Goal: Transaction & Acquisition: Book appointment/travel/reservation

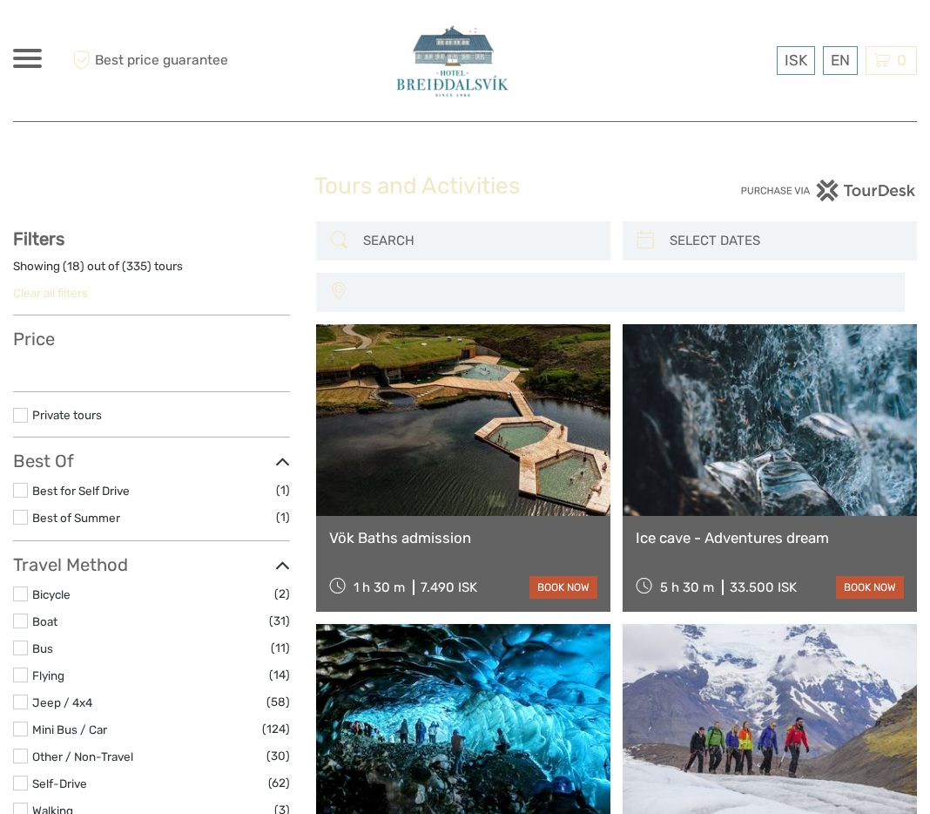
select select
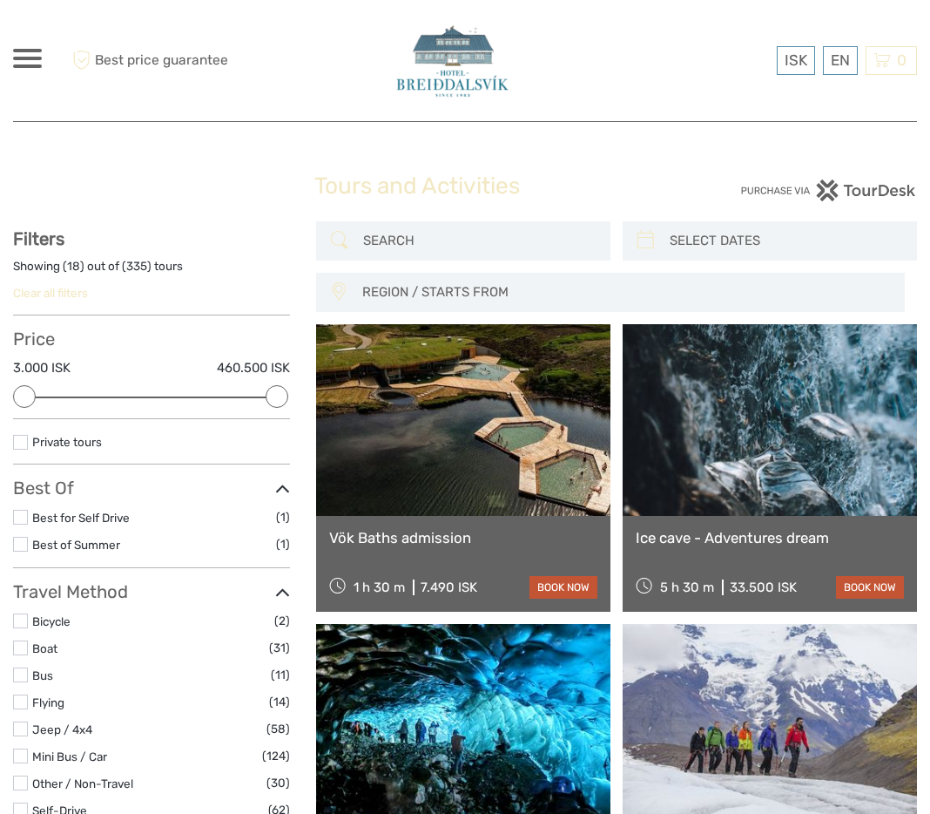
click at [466, 381] on link at bounding box center [463, 420] width 294 height 192
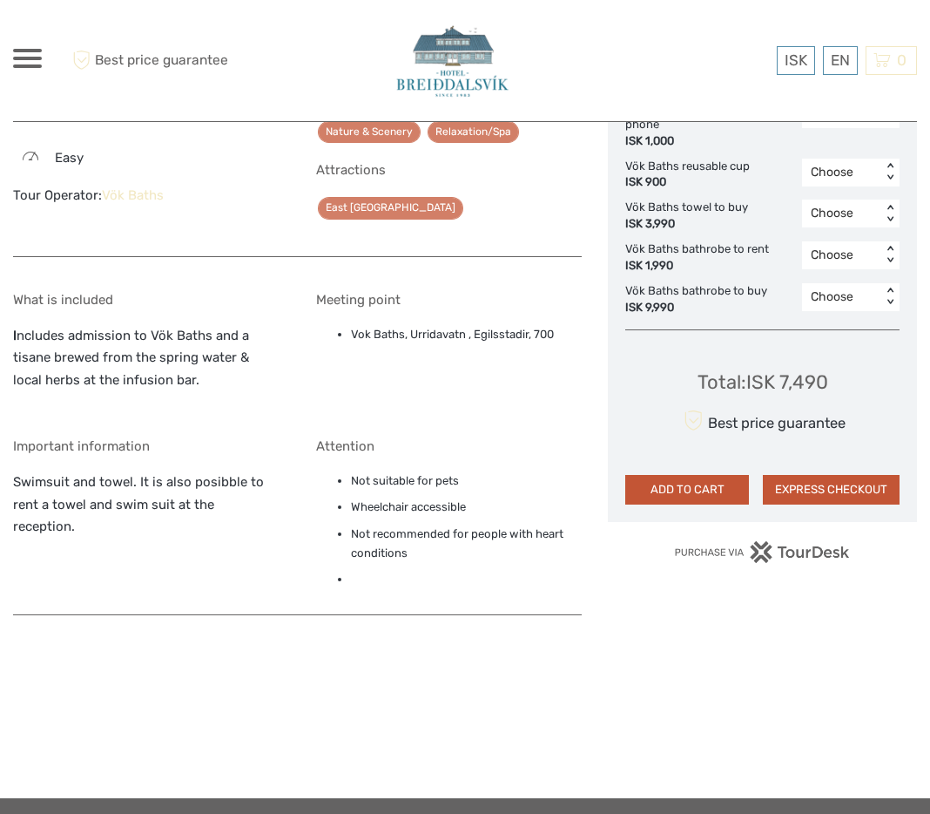
scroll to position [1298, 0]
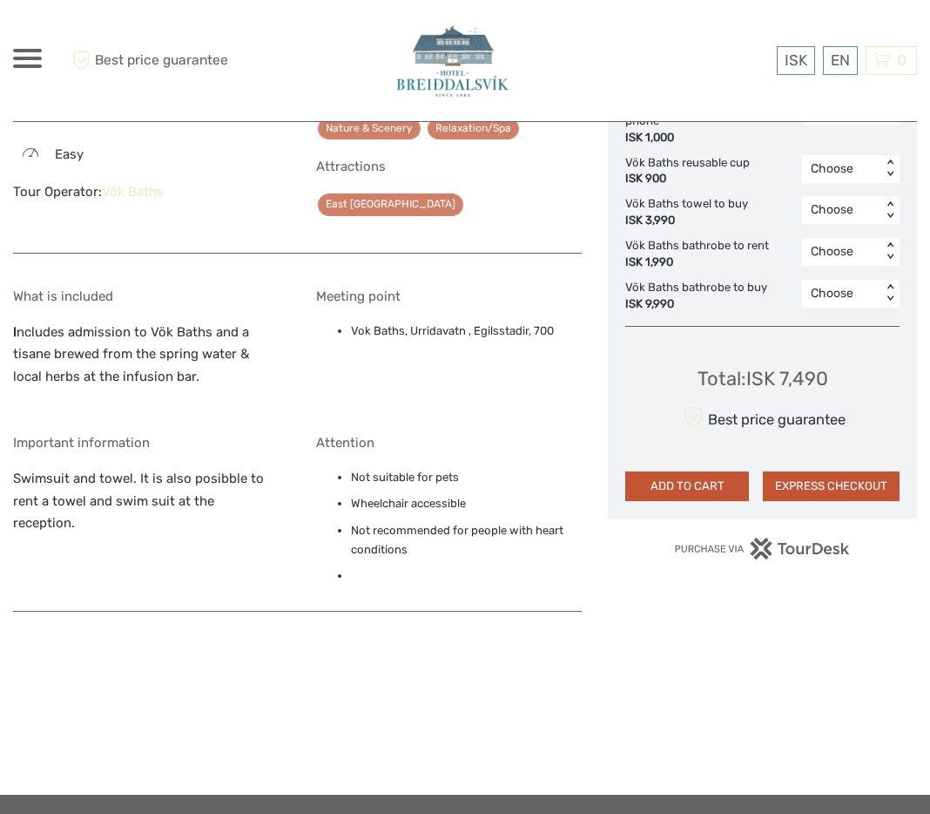
click at [111, 468] on p "Swimsuit and towel. It is also posibble to rent a towel and swim suit at the re…" at bounding box center [146, 501] width 267 height 67
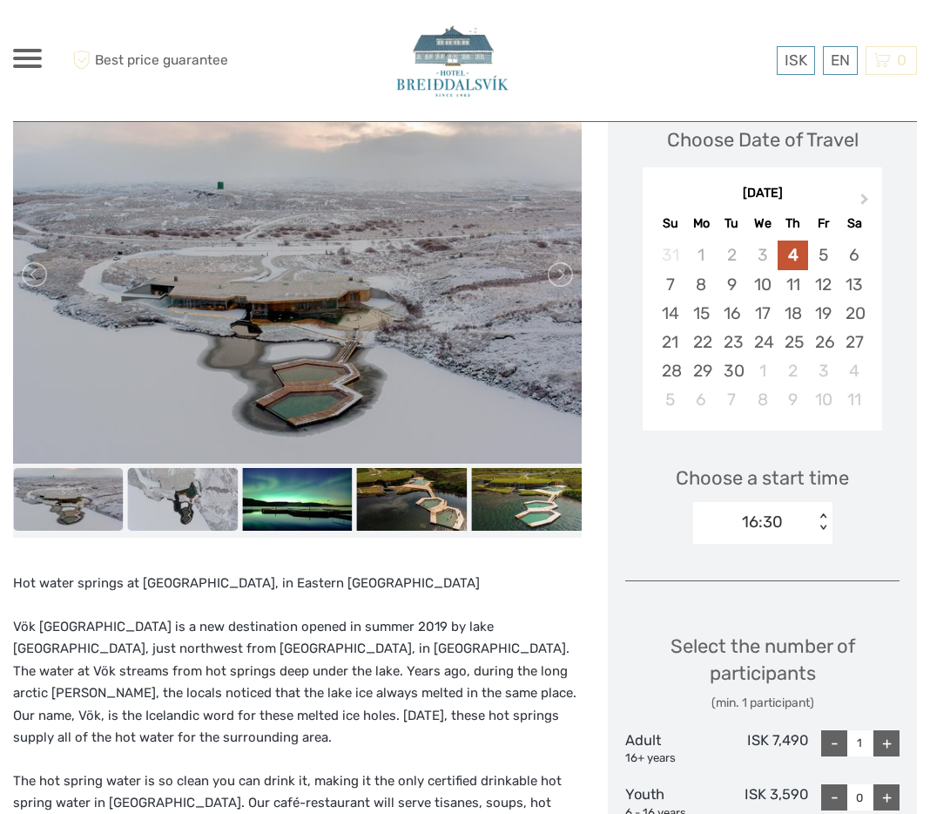
scroll to position [232, 0]
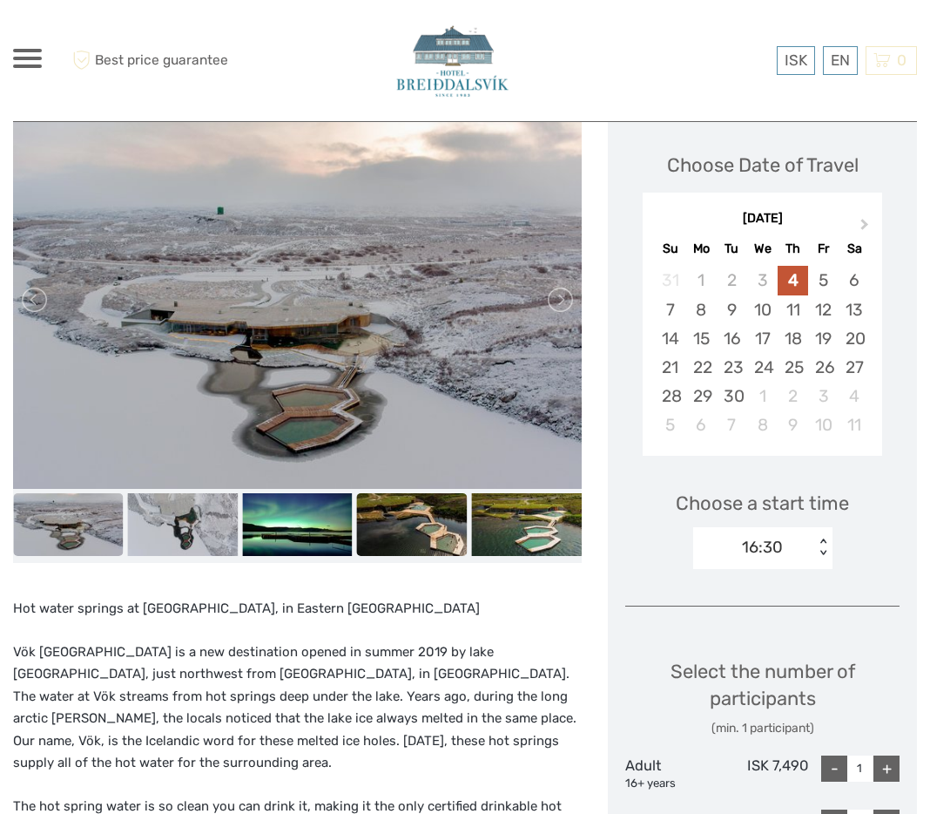
click at [373, 534] on img at bounding box center [412, 524] width 111 height 62
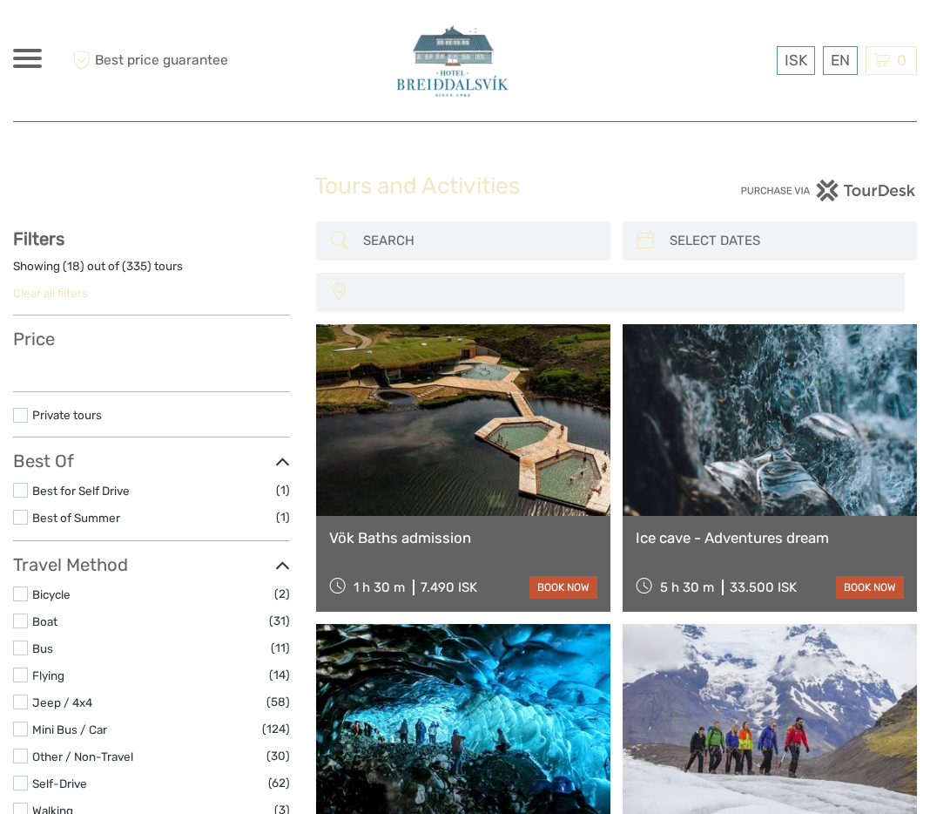
select select
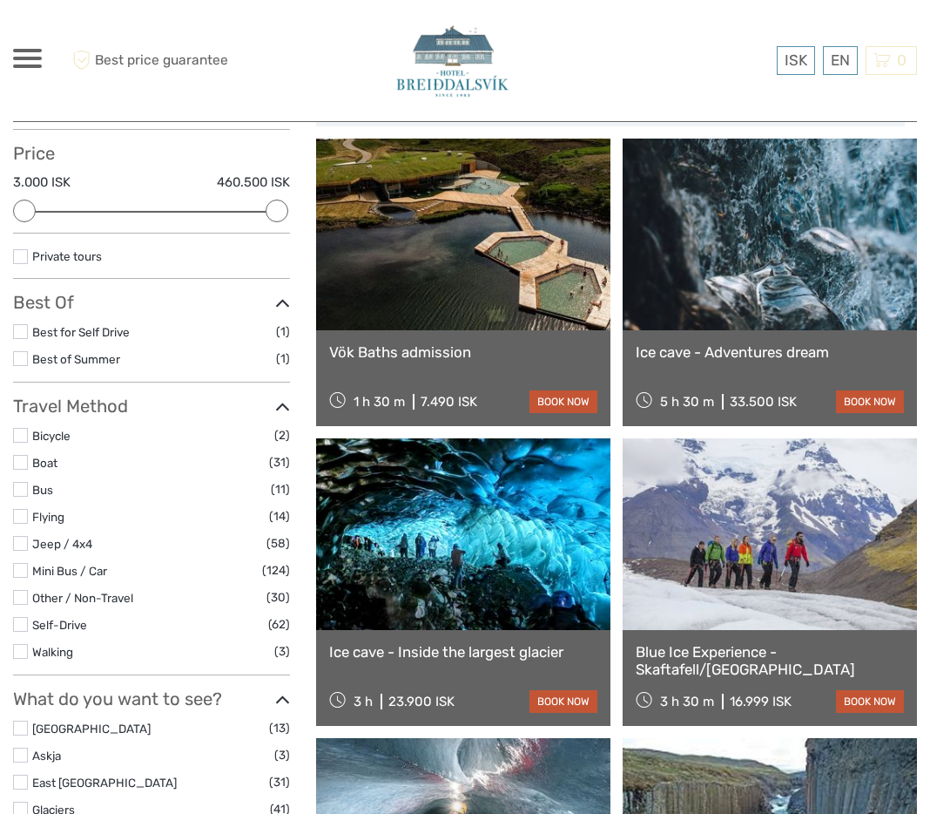
click at [697, 268] on link at bounding box center [770, 235] width 294 height 192
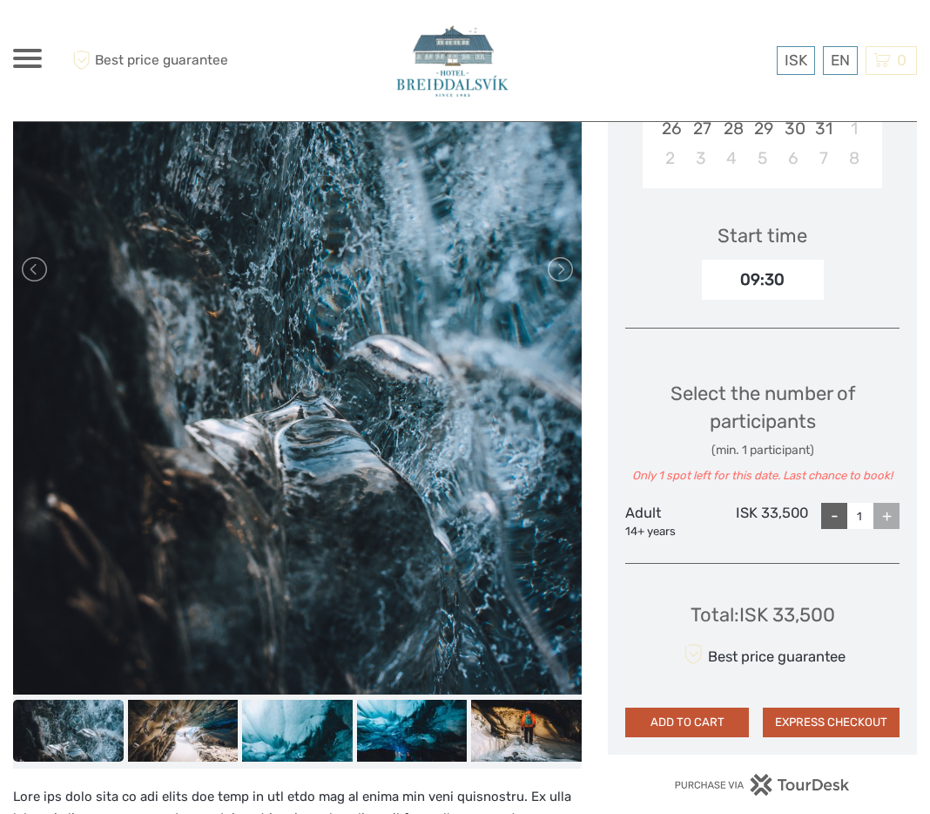
scroll to position [559, 0]
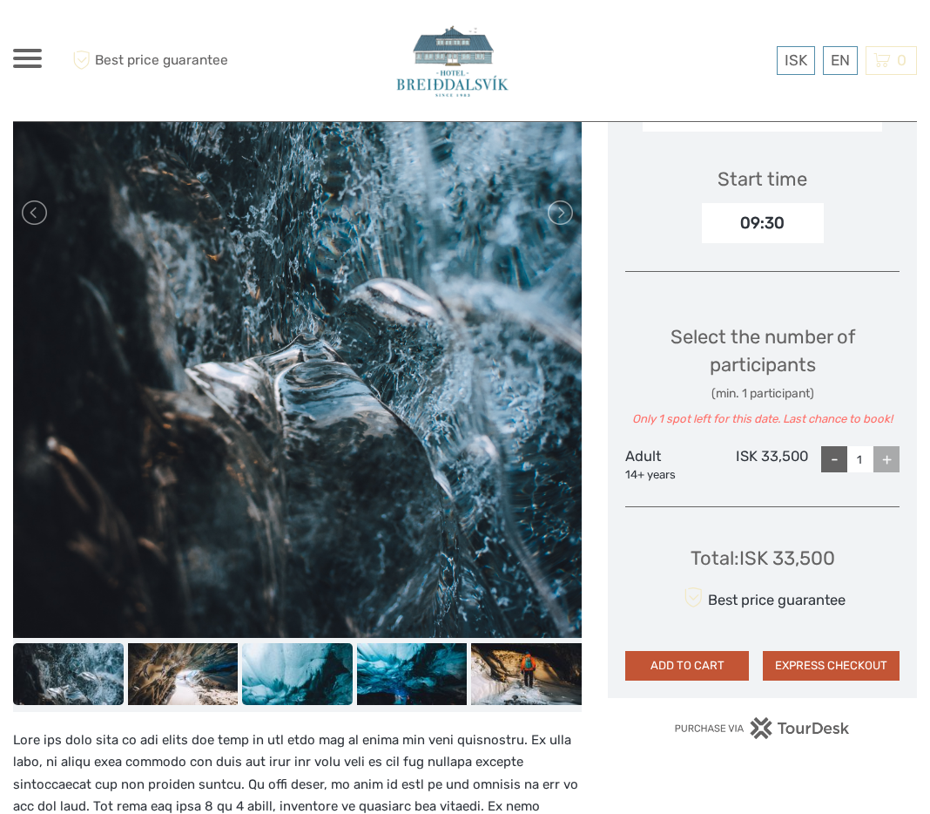
click at [319, 687] on img at bounding box center [297, 674] width 111 height 62
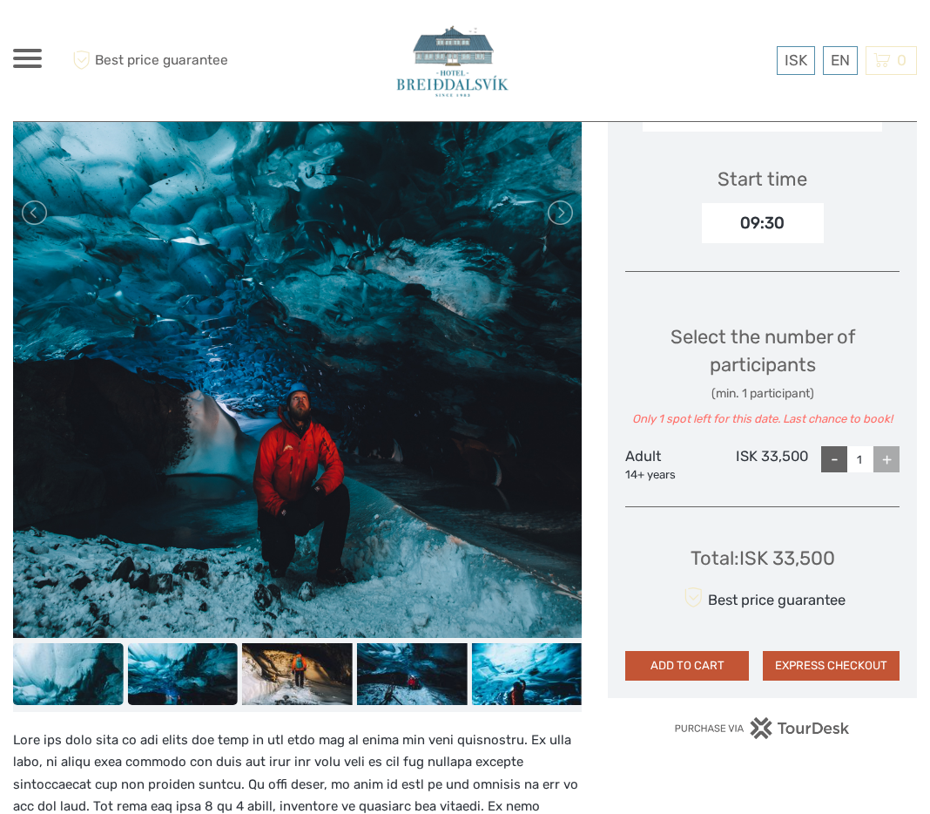
click at [229, 679] on img at bounding box center [183, 674] width 111 height 62
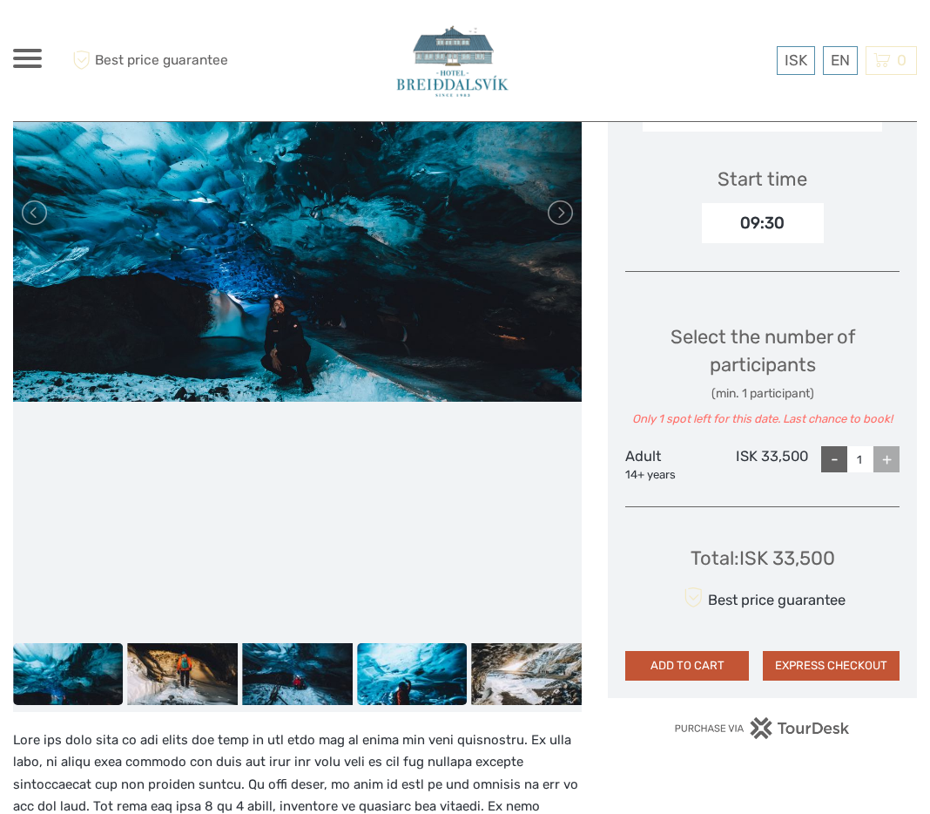
click at [293, 679] on img at bounding box center [297, 674] width 111 height 62
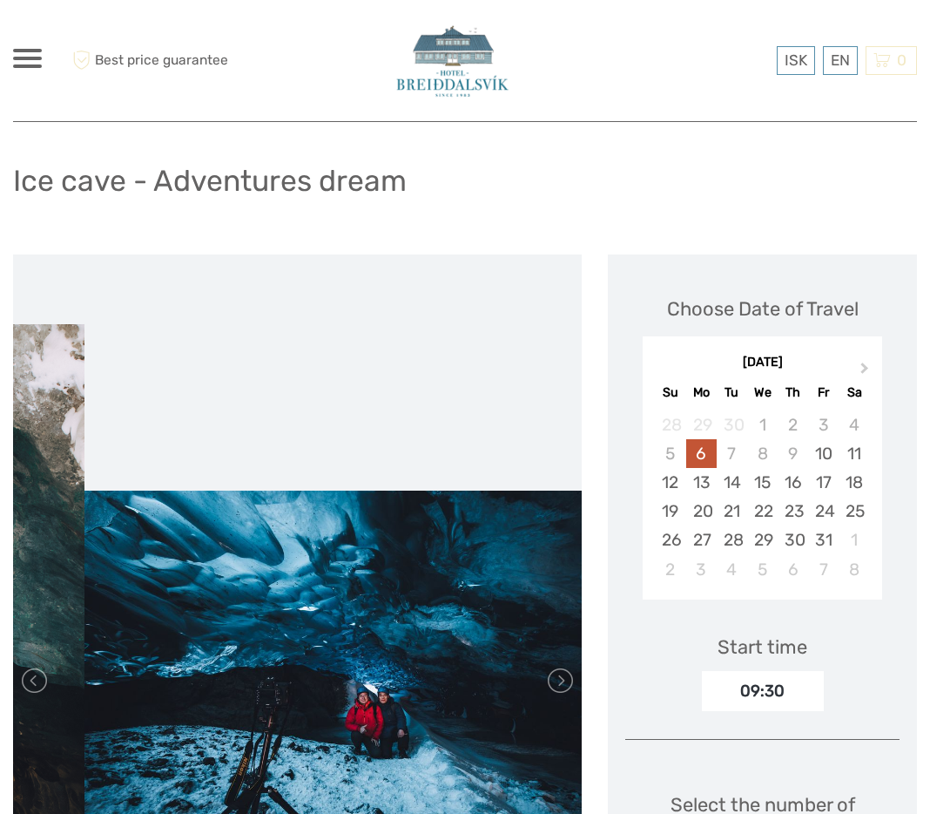
scroll to position [0, 0]
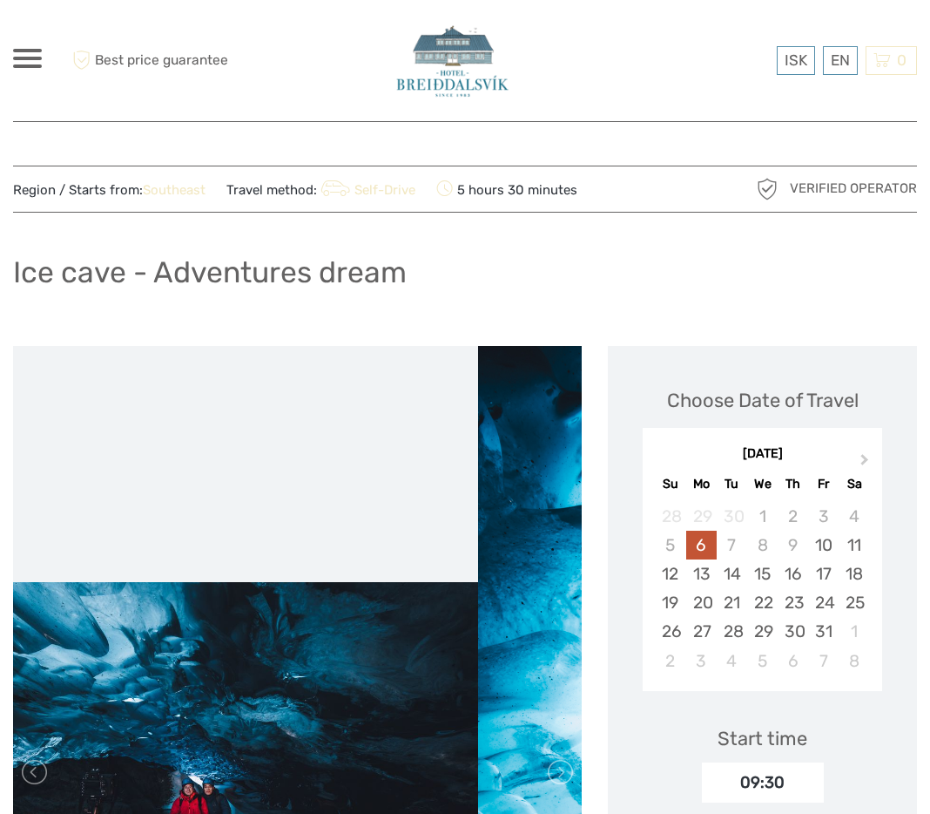
click at [162, 292] on div "Ice cave - Adventures dream" at bounding box center [465, 279] width 904 height 64
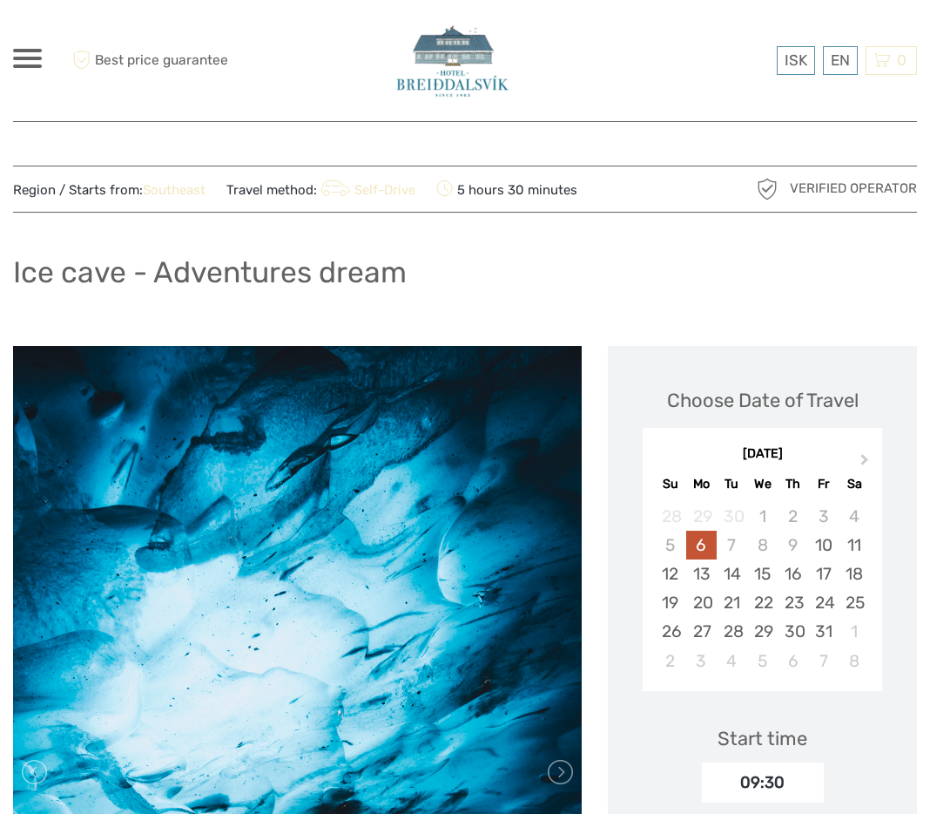
click at [162, 292] on div "Ice cave - Adventures dream" at bounding box center [465, 279] width 904 height 64
click at [170, 276] on h1 "Ice cave - Adventures dream" at bounding box center [210, 272] width 394 height 36
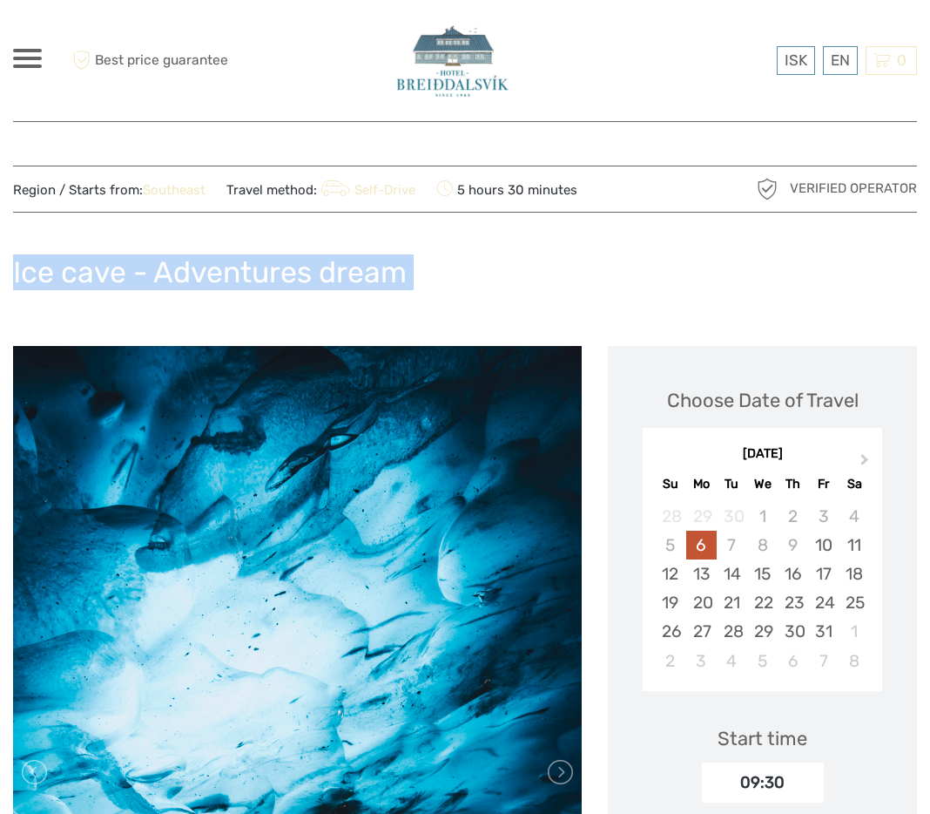
click at [170, 276] on h1 "Ice cave - Adventures dream" at bounding box center [210, 272] width 394 height 36
copy div "Ice cave - Adventures dream"
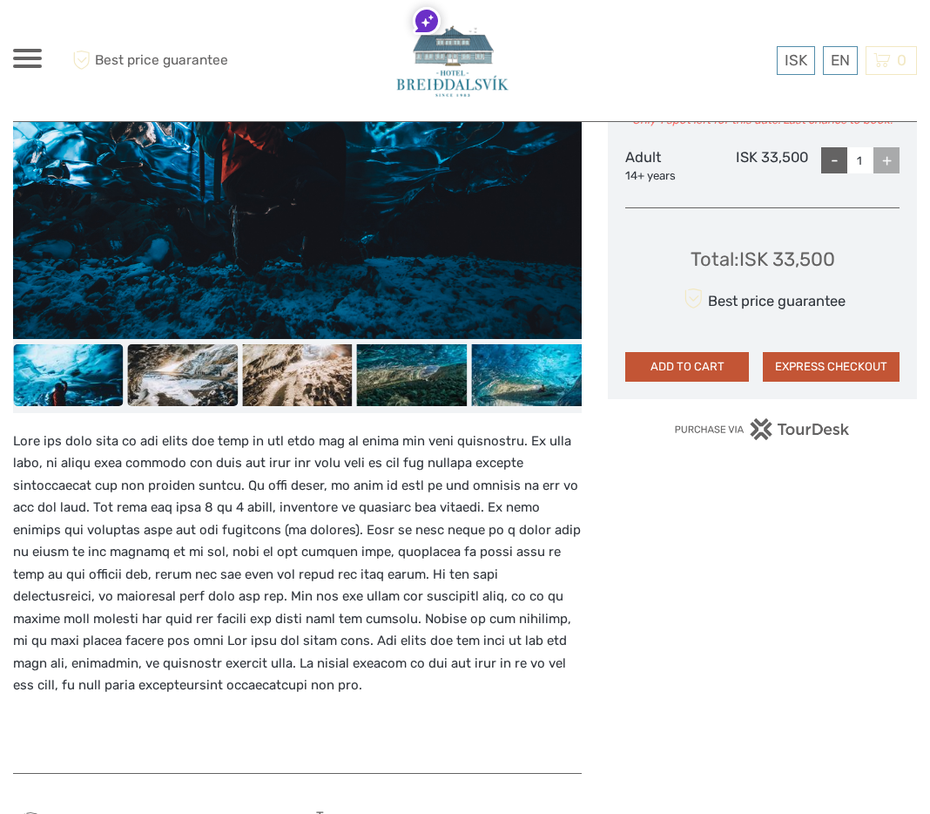
scroll to position [886, 0]
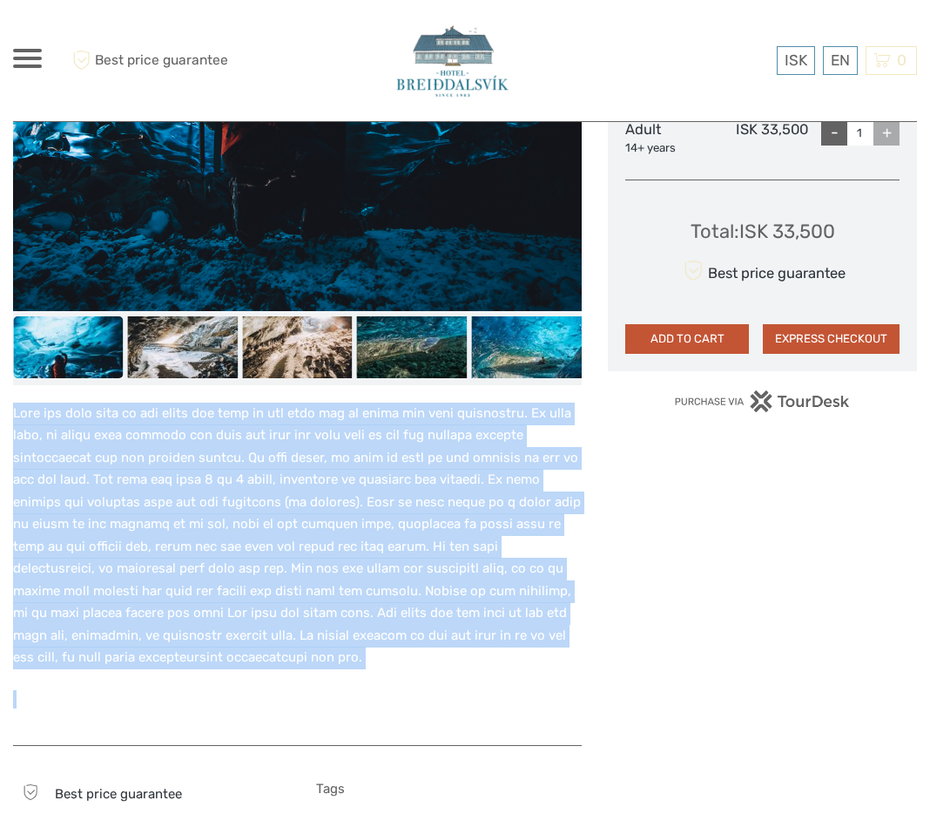
drag, startPoint x: 13, startPoint y: 412, endPoint x: 350, endPoint y: 680, distance: 430.8
click at [351, 680] on div at bounding box center [297, 564] width 569 height 325
copy p "This ice cave tour is for those who want to get more out of their ice cave expe…"
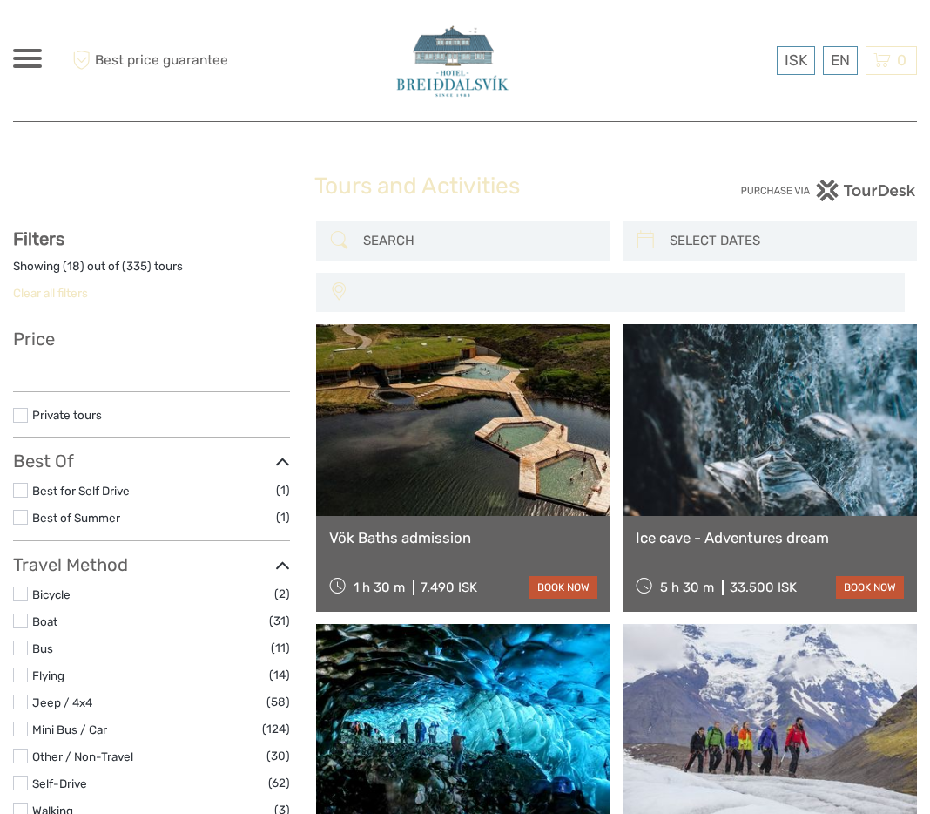
select select
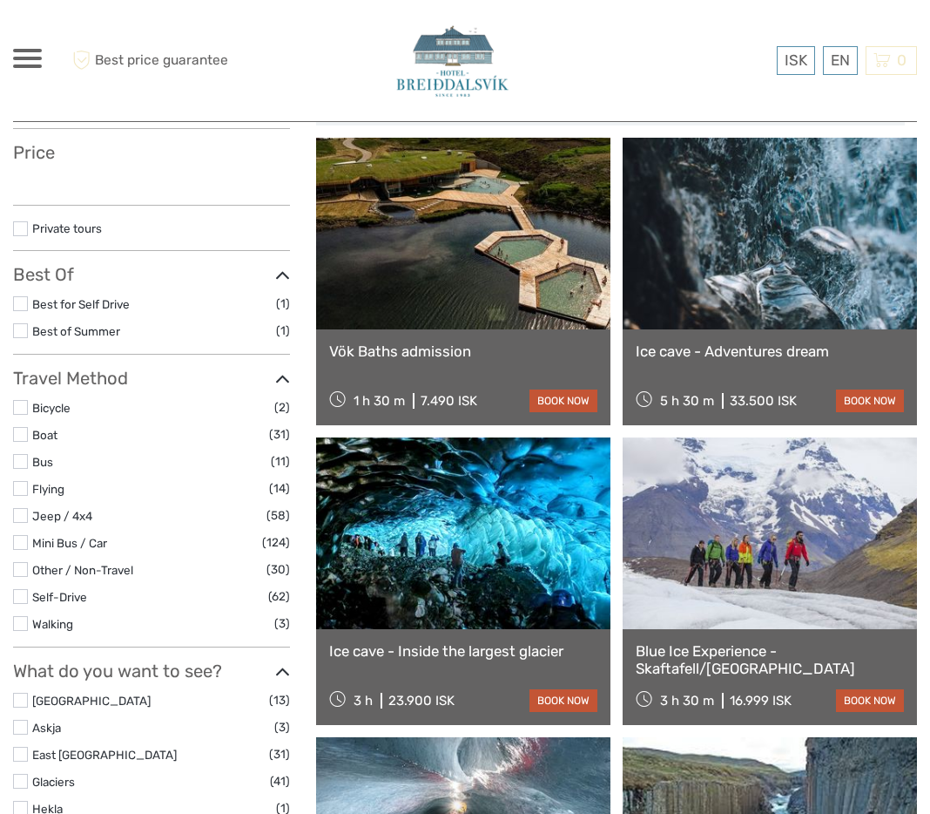
select select
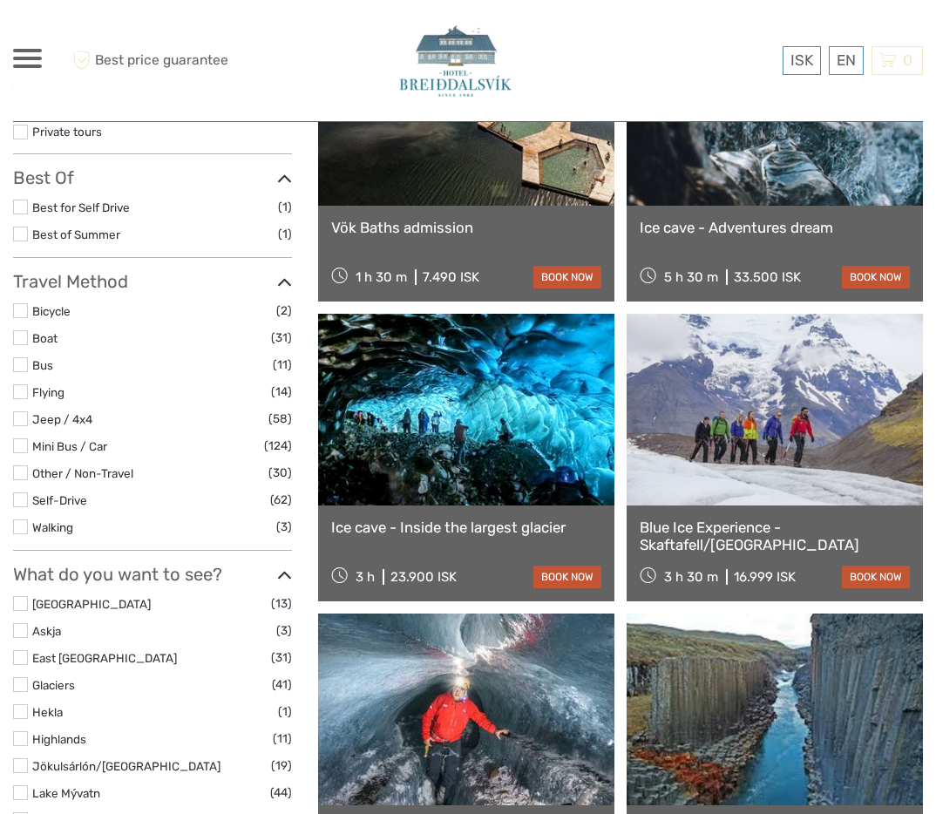
scroll to position [105, 0]
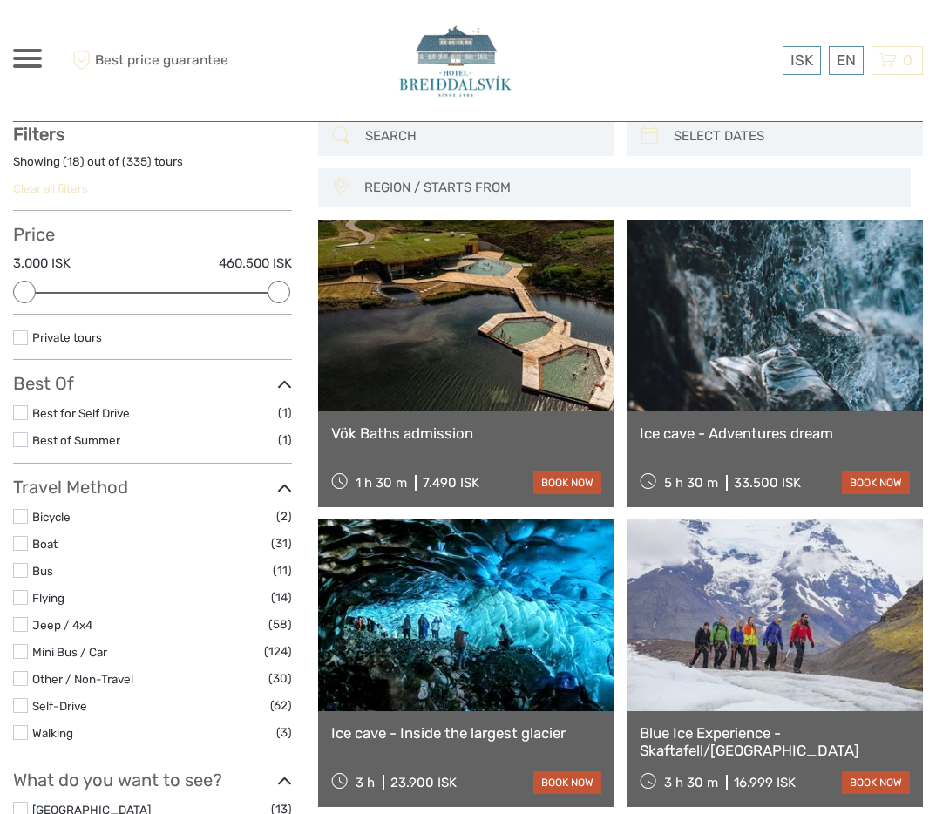
click at [456, 258] on link at bounding box center [466, 316] width 296 height 192
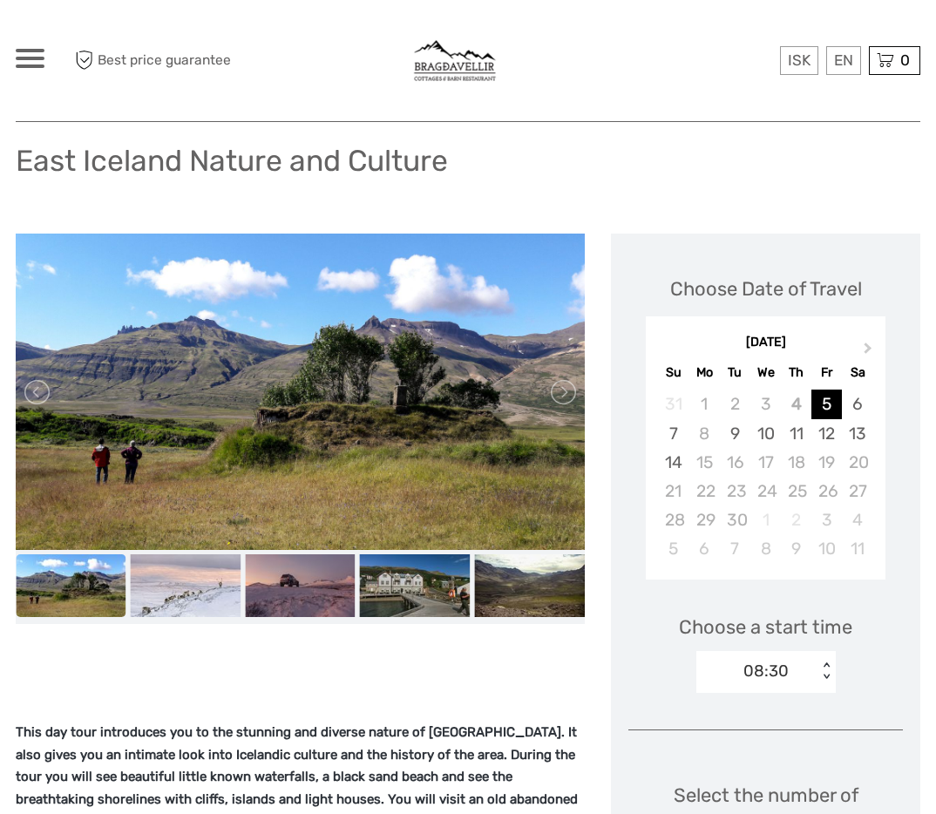
scroll to position [143, 0]
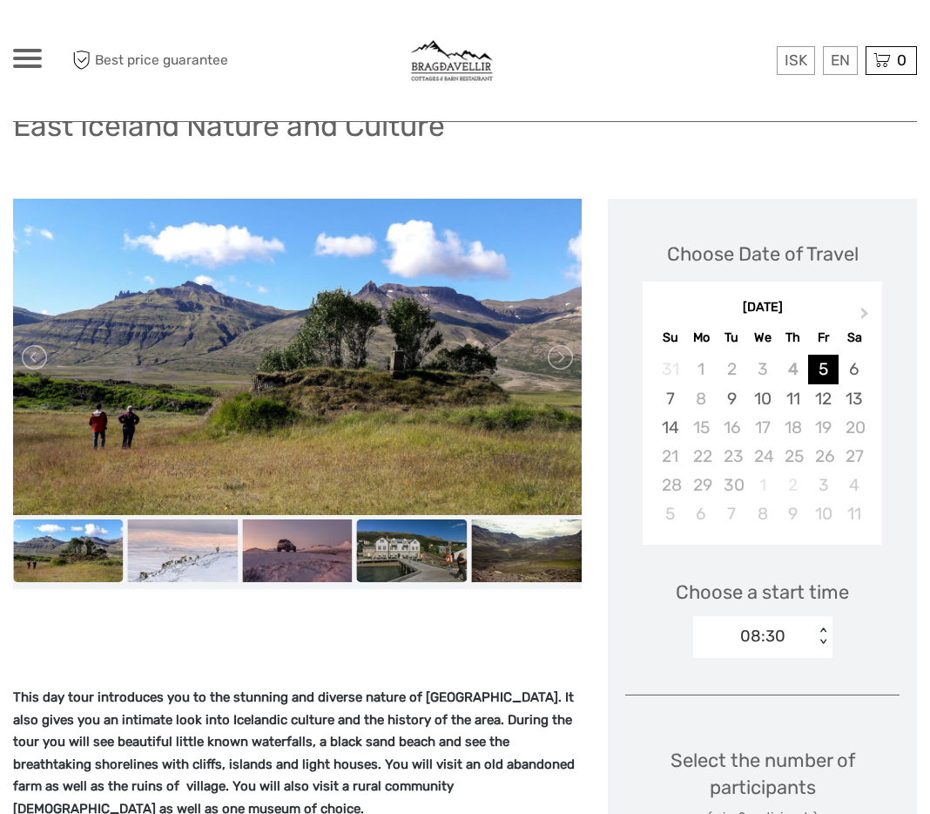
click at [423, 539] on img at bounding box center [412, 550] width 111 height 62
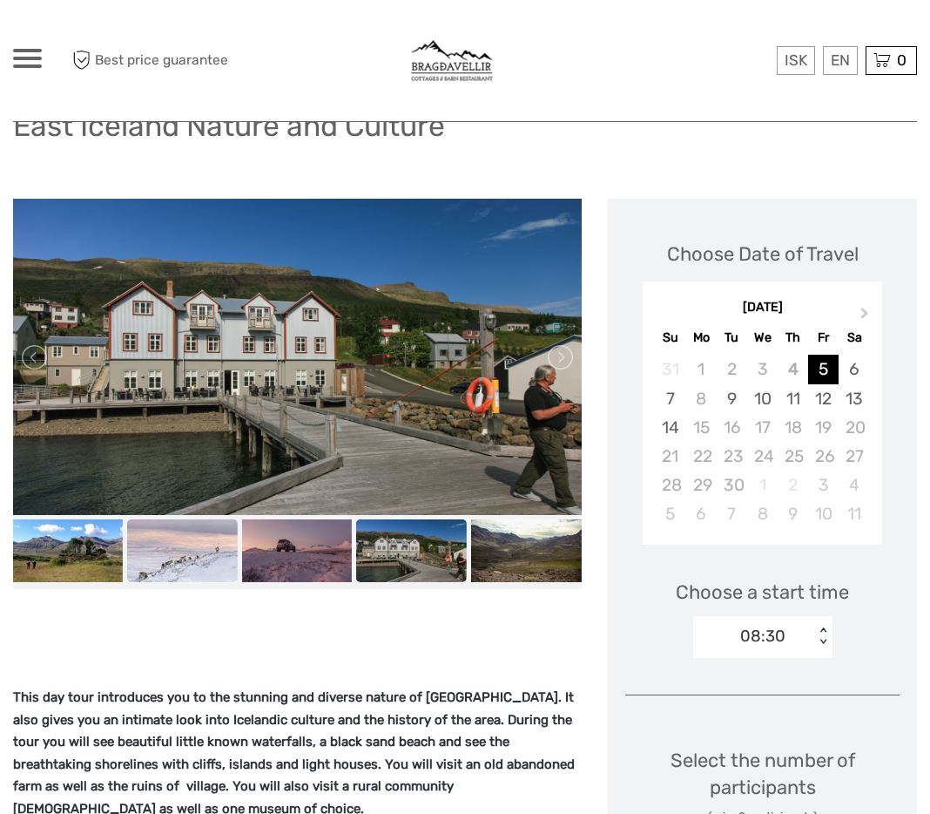
click at [227, 545] on img at bounding box center [182, 550] width 111 height 62
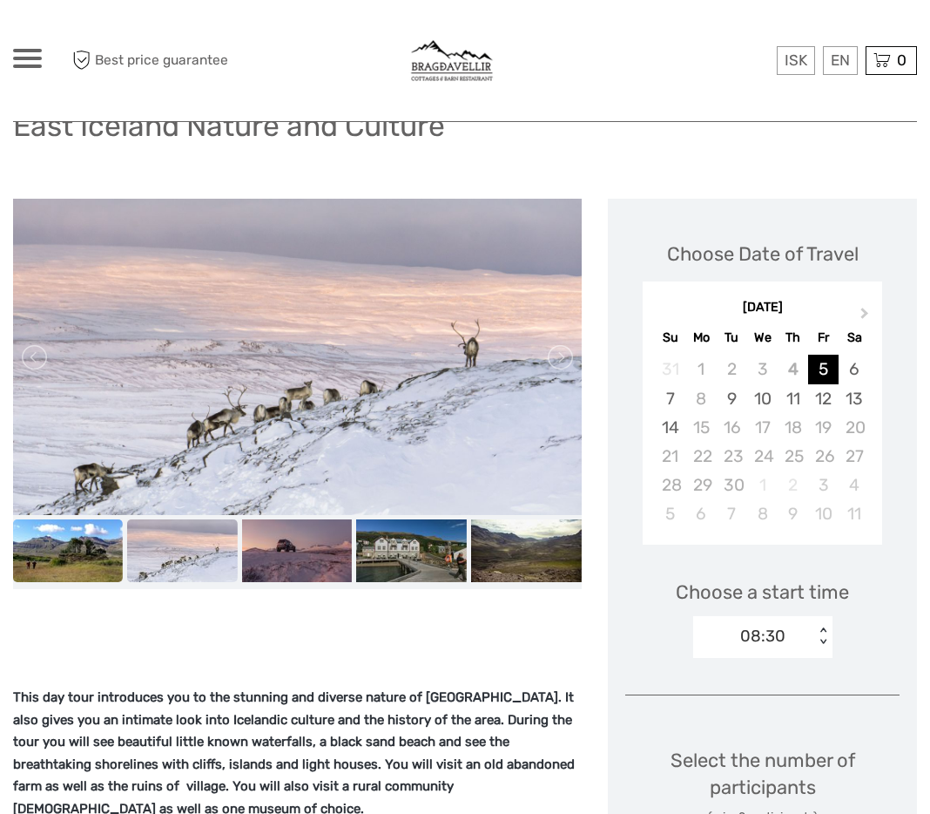
click at [72, 542] on img at bounding box center [67, 550] width 111 height 62
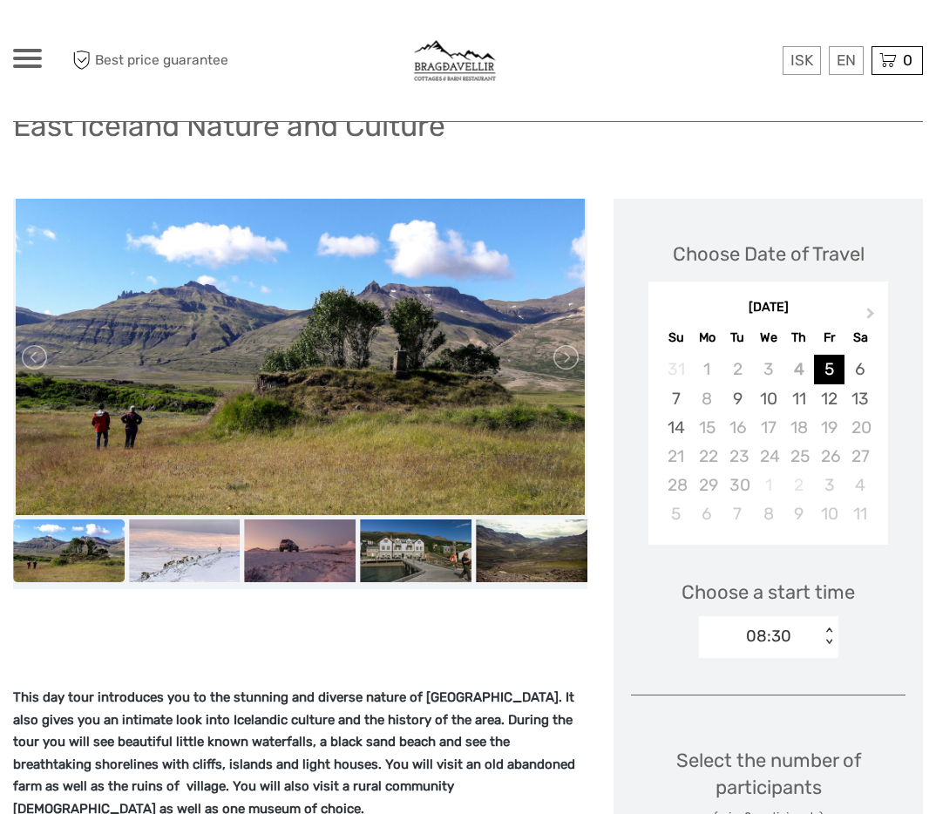
scroll to position [0, 0]
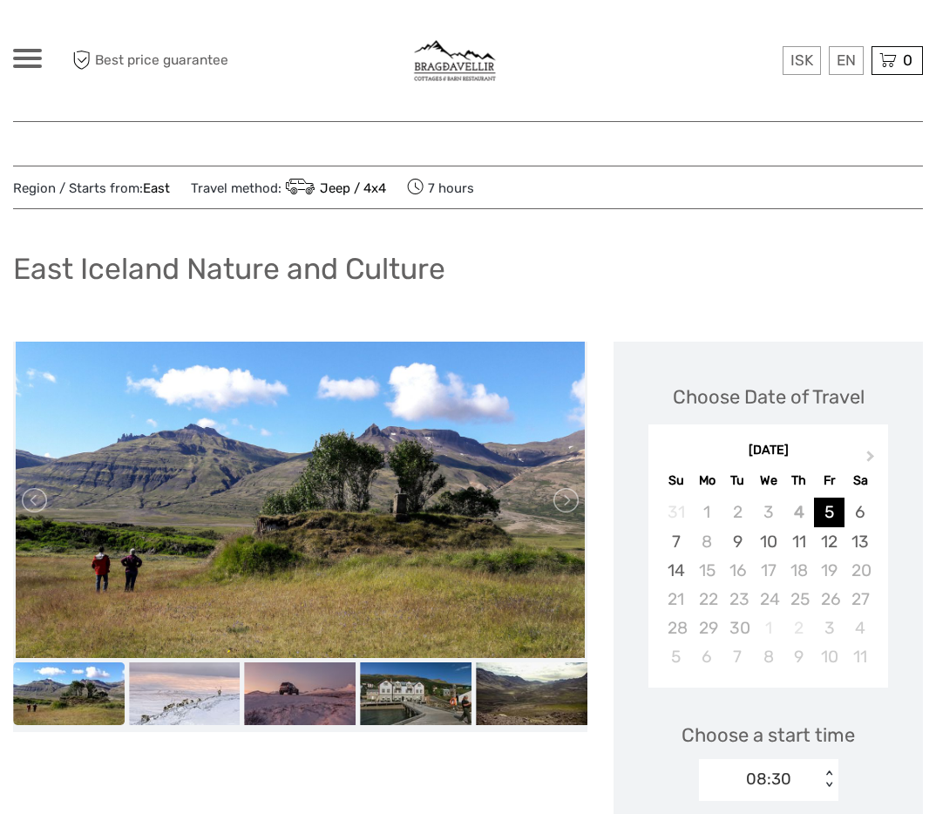
click at [449, 51] on img at bounding box center [455, 60] width 122 height 86
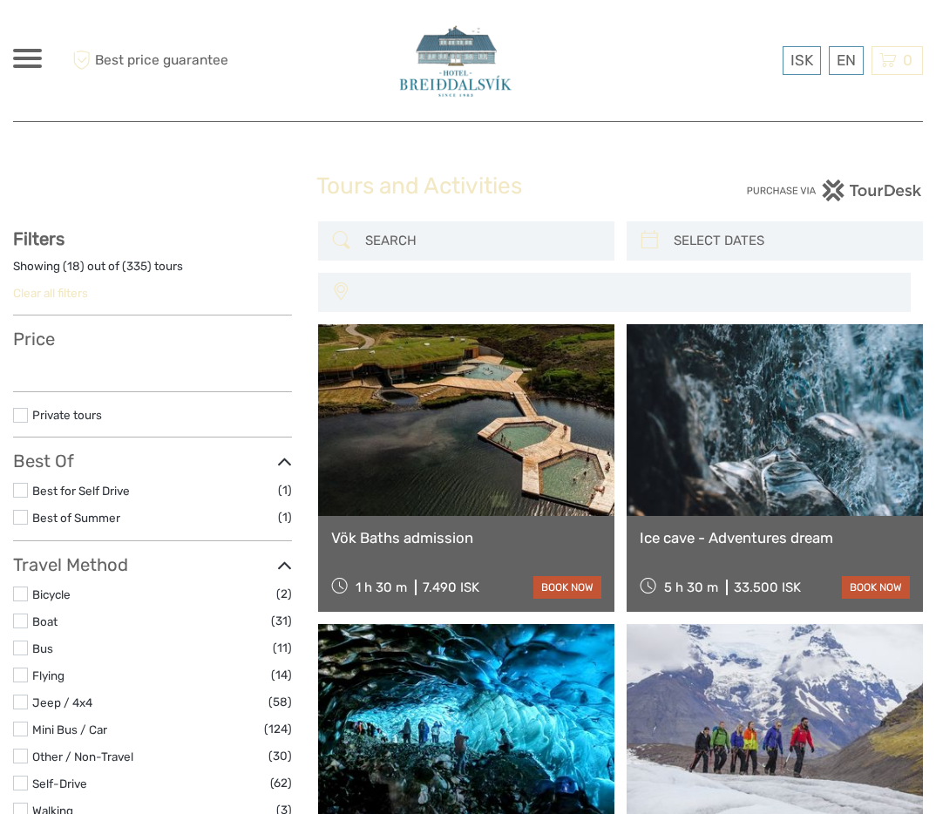
select select
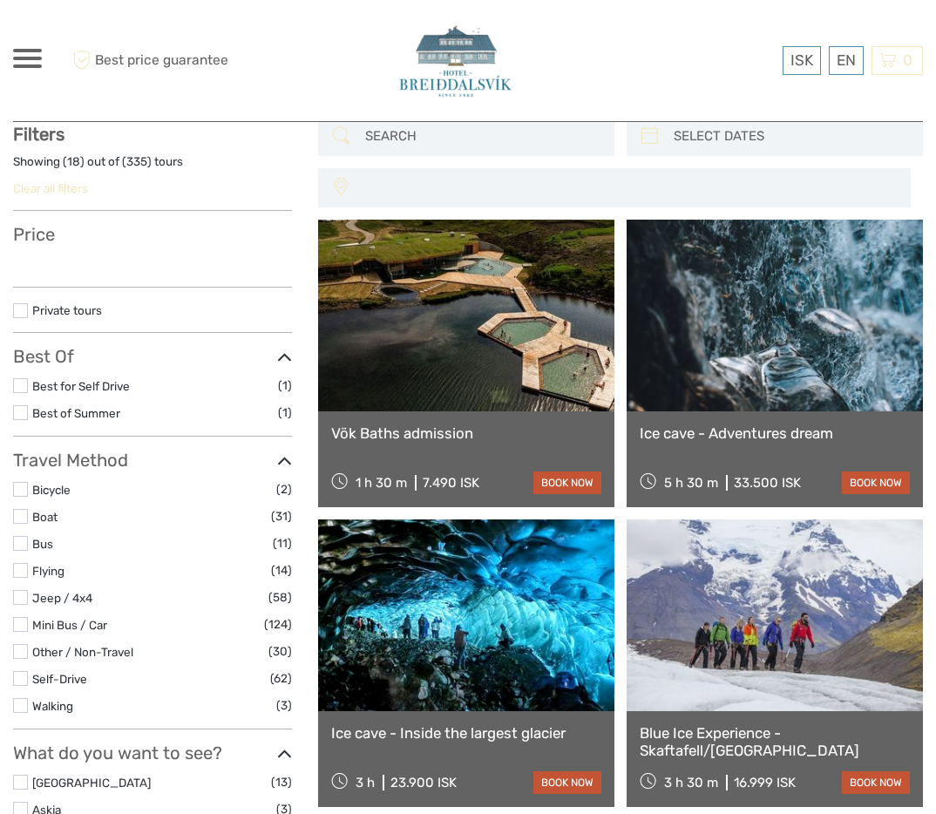
select select
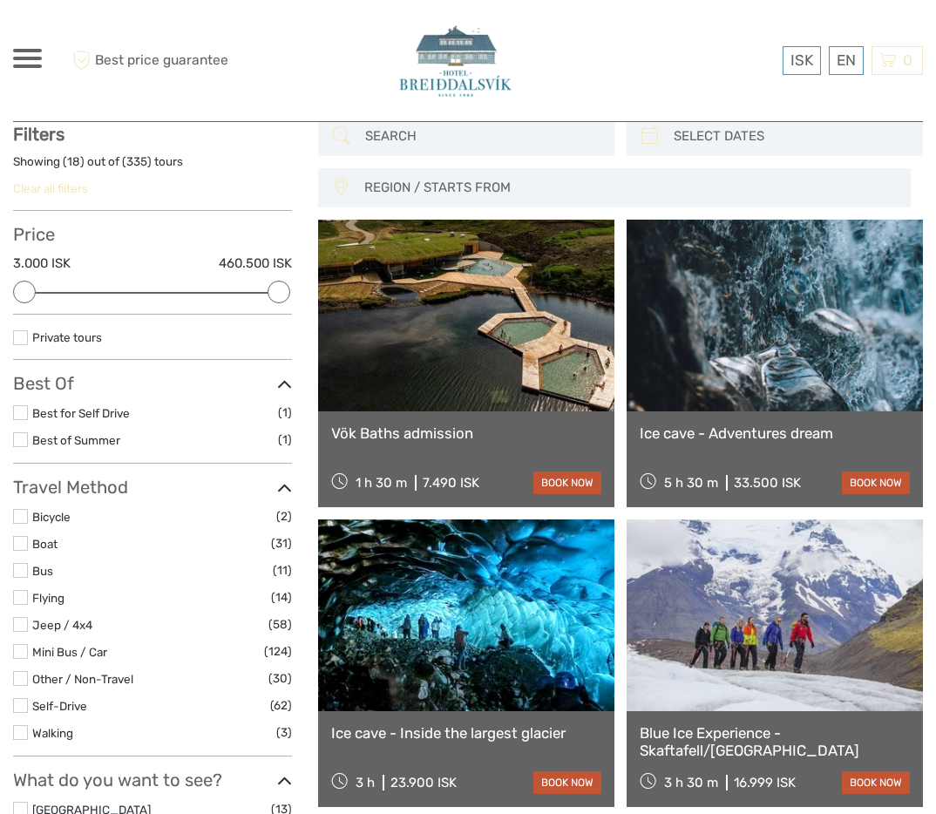
click at [733, 344] on link at bounding box center [774, 316] width 296 height 192
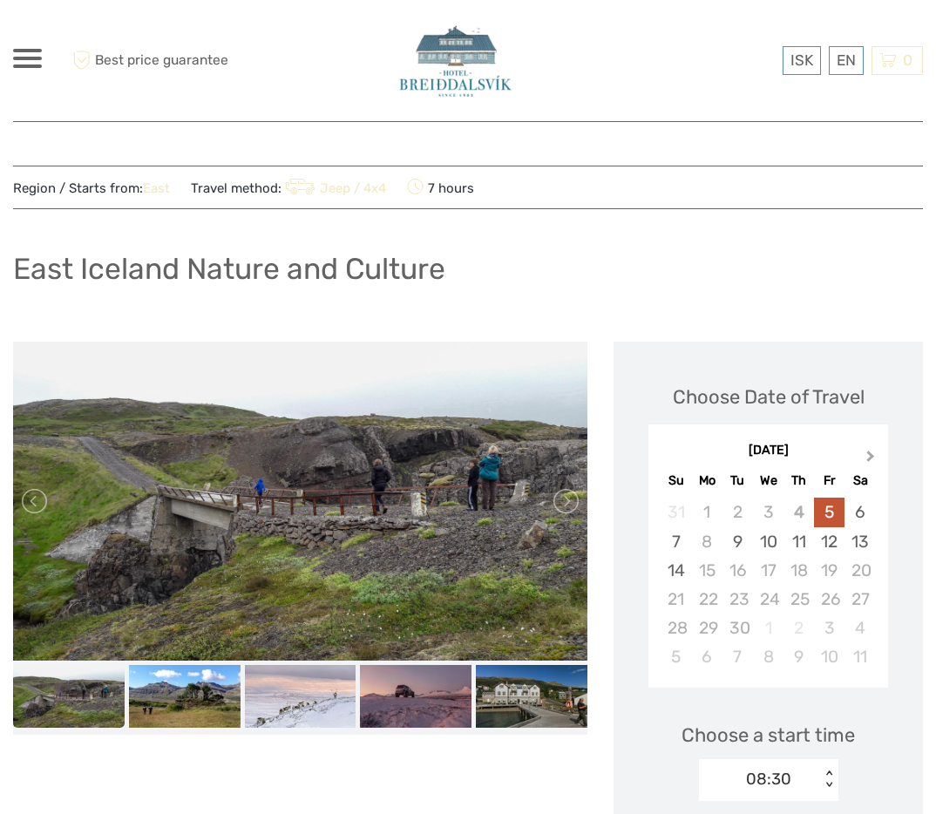
click at [870, 458] on span "Next Month" at bounding box center [870, 459] width 0 height 25
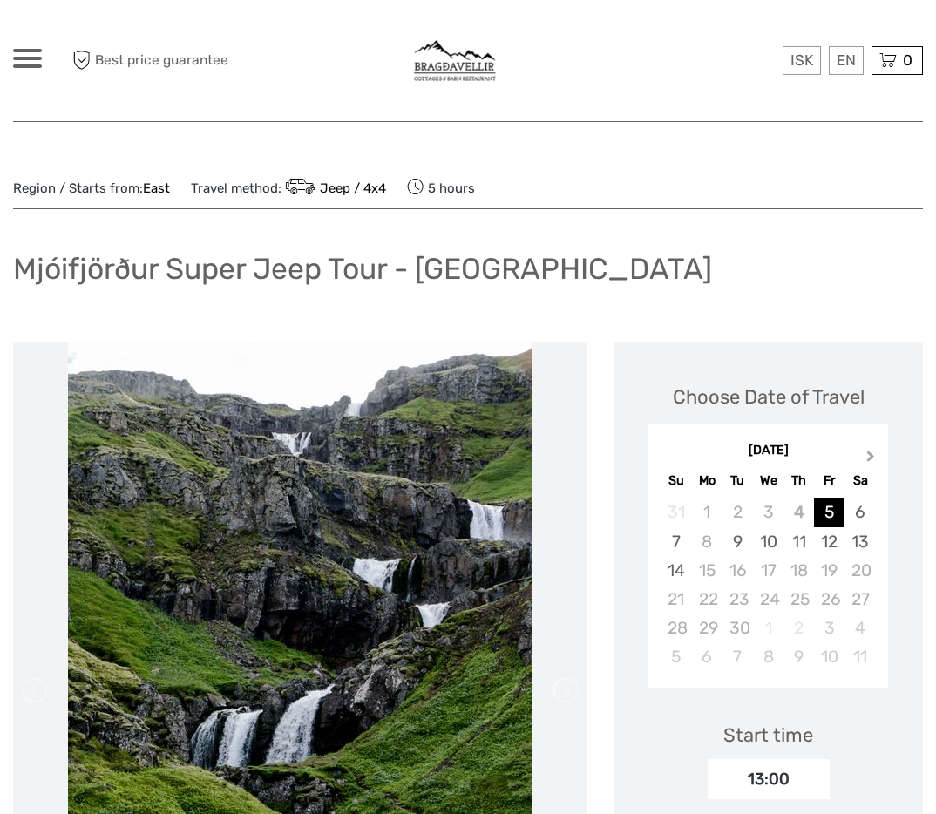
click at [860, 459] on button "Next Month" at bounding box center [872, 460] width 28 height 28
click at [672, 462] on button "Previous Month" at bounding box center [664, 460] width 28 height 28
click at [760, 574] on div "17" at bounding box center [768, 570] width 30 height 29
click at [733, 573] on div "16" at bounding box center [737, 570] width 30 height 29
click at [348, 244] on div "Mjóifjörður Super Jeep Tour - Eskifjörður" at bounding box center [467, 276] width 909 height 64
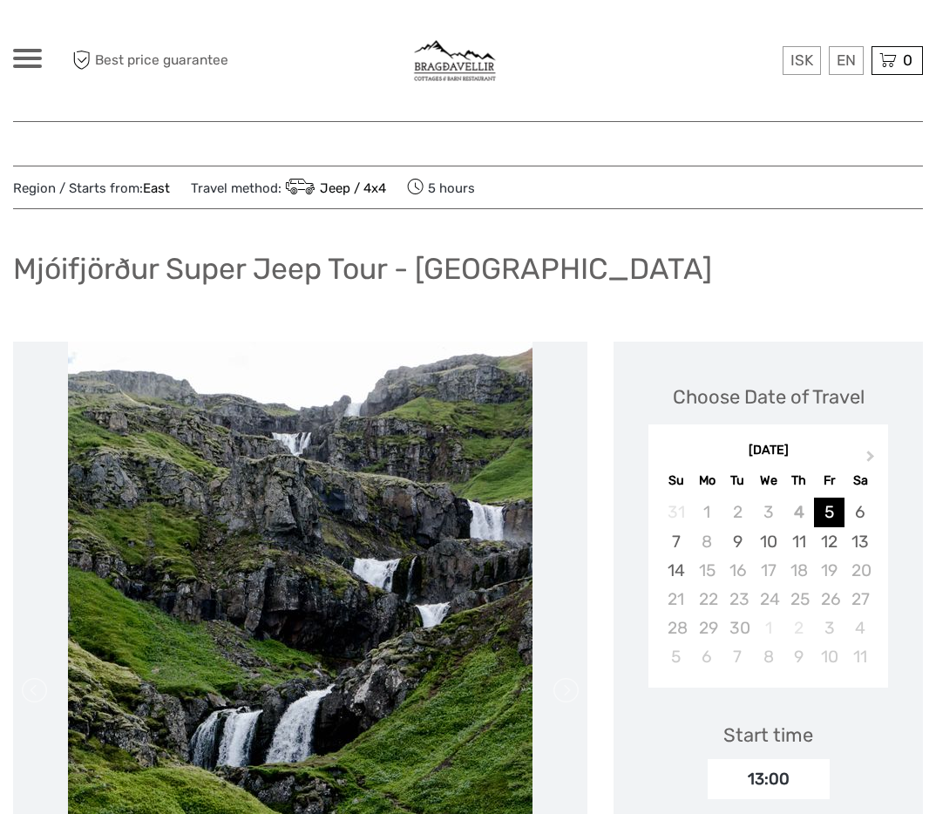
click at [348, 255] on h1 "Mjóifjörður Super Jeep Tour - Eskifjörður" at bounding box center [362, 269] width 699 height 36
click at [348, 254] on h1 "Mjóifjörður Super Jeep Tour - Eskifjörður" at bounding box center [362, 269] width 699 height 36
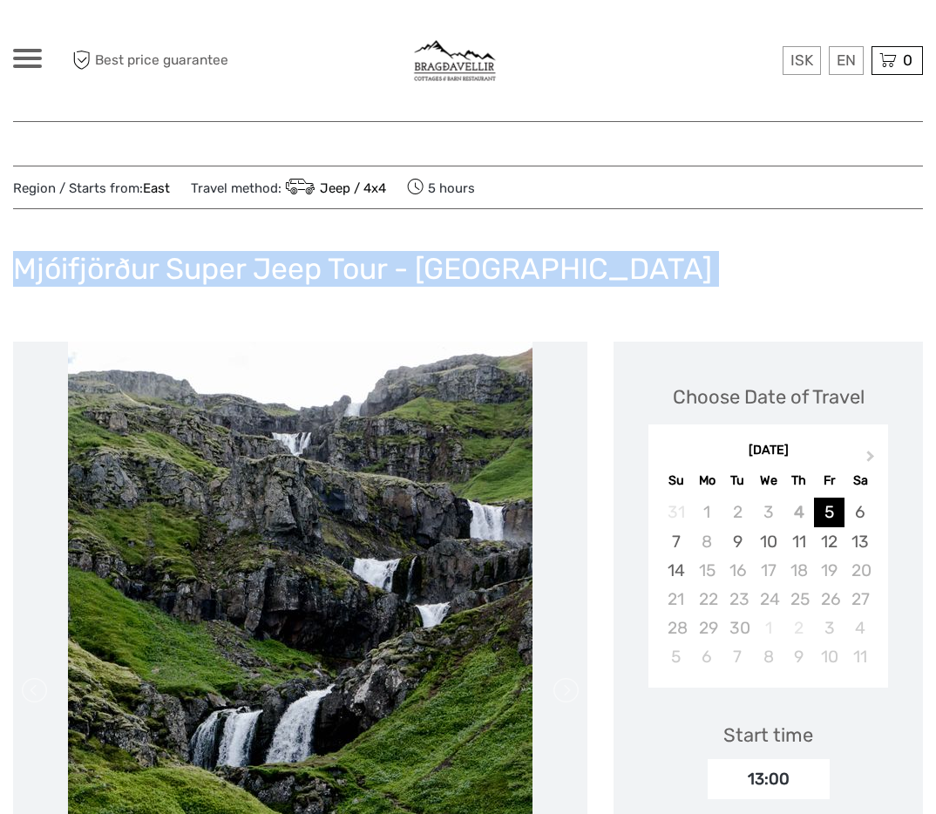
click at [348, 254] on h1 "Mjóifjörður Super Jeep Tour - Eskifjörður" at bounding box center [362, 269] width 699 height 36
copy div "Mjóifjörður Super Jeep Tour - Eskifjörður"
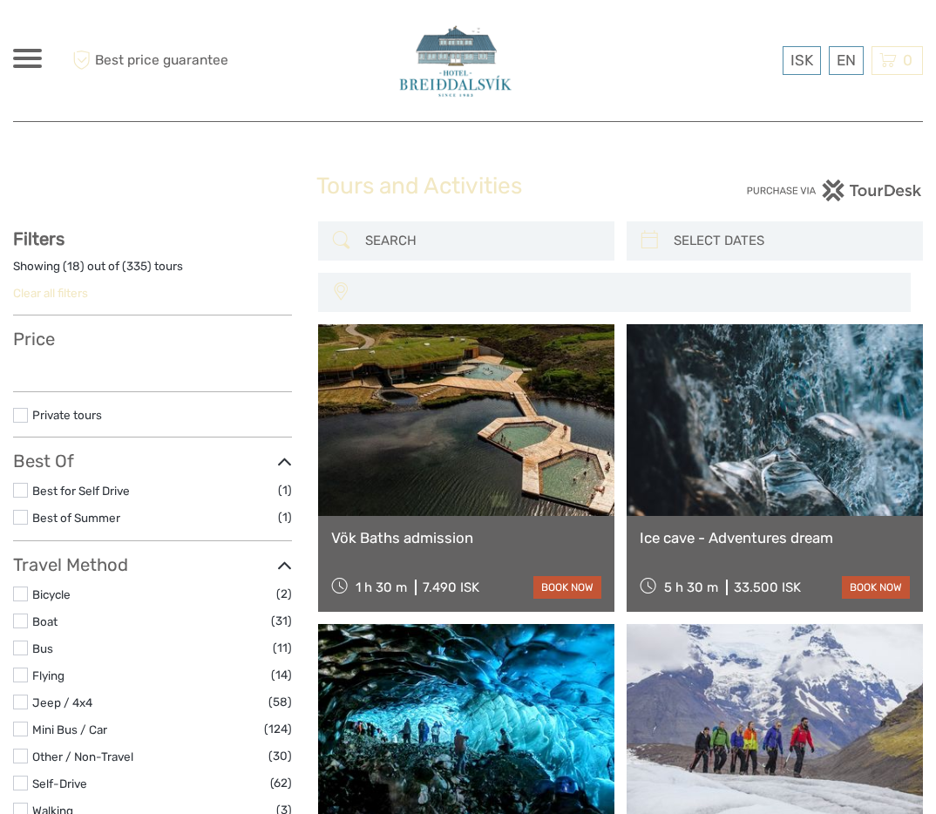
select select
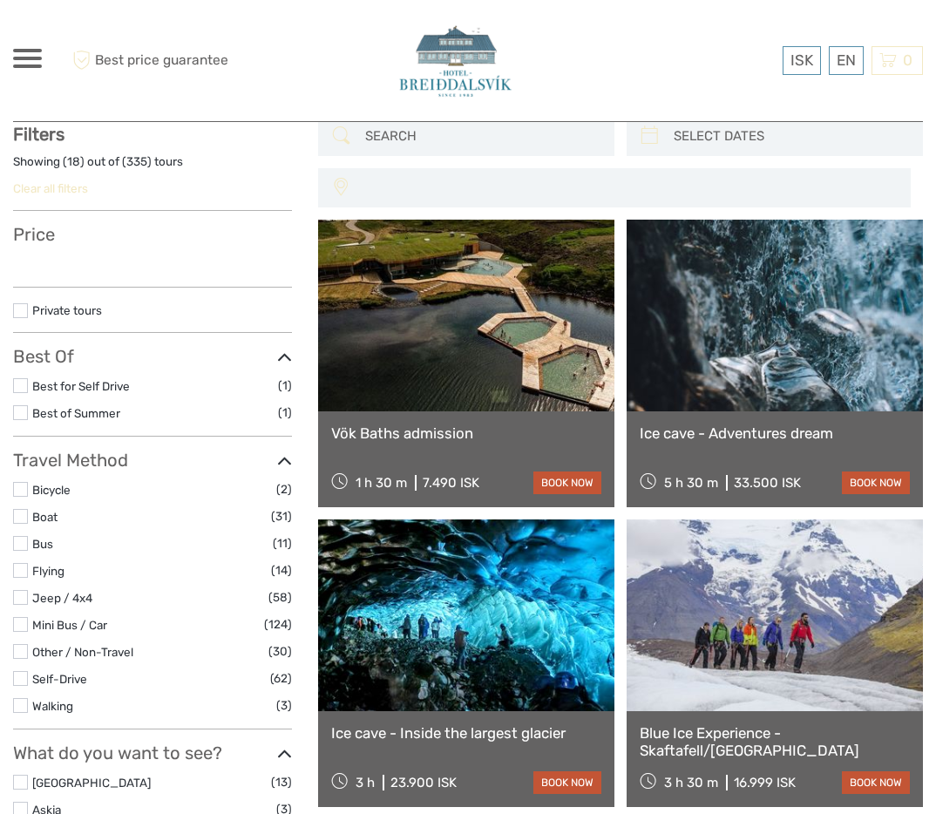
scroll to position [105, 0]
select select
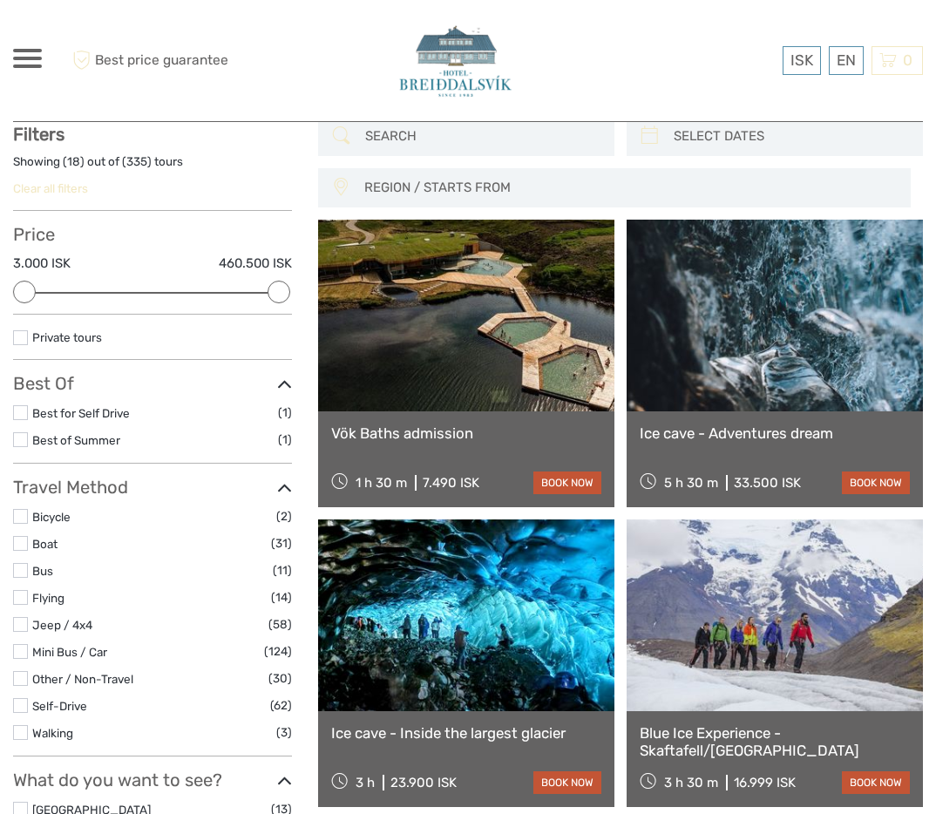
scroll to position [0, 0]
click at [397, 142] on input "search" at bounding box center [481, 136] width 247 height 30
paste input "Mjóifjörður Super Jeep Tour - [GEOGRAPHIC_DATA]"
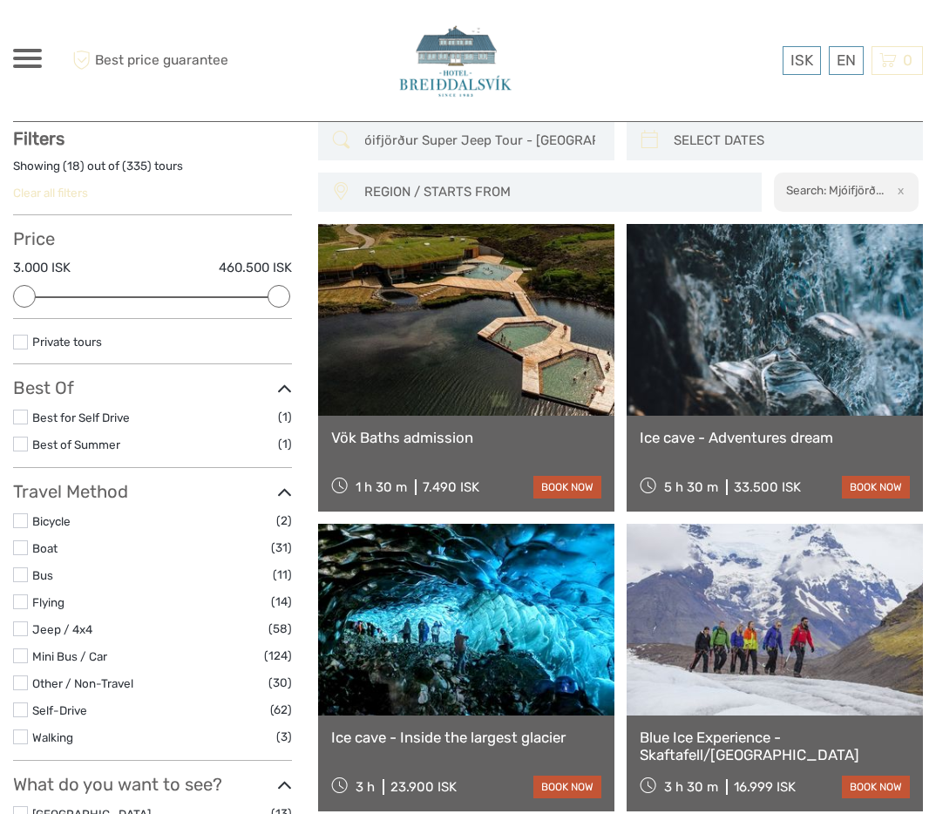
scroll to position [99, 0]
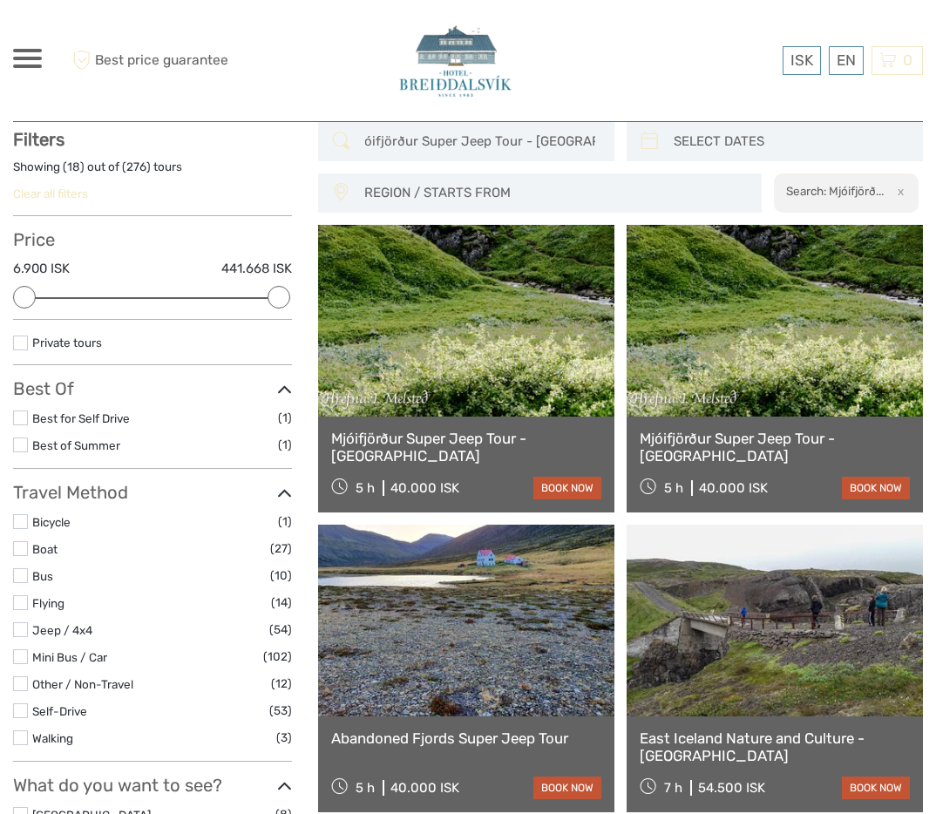
type input "Mjóifjörður Super Jeep Tour - [GEOGRAPHIC_DATA]"
click at [478, 327] on link at bounding box center [466, 321] width 296 height 192
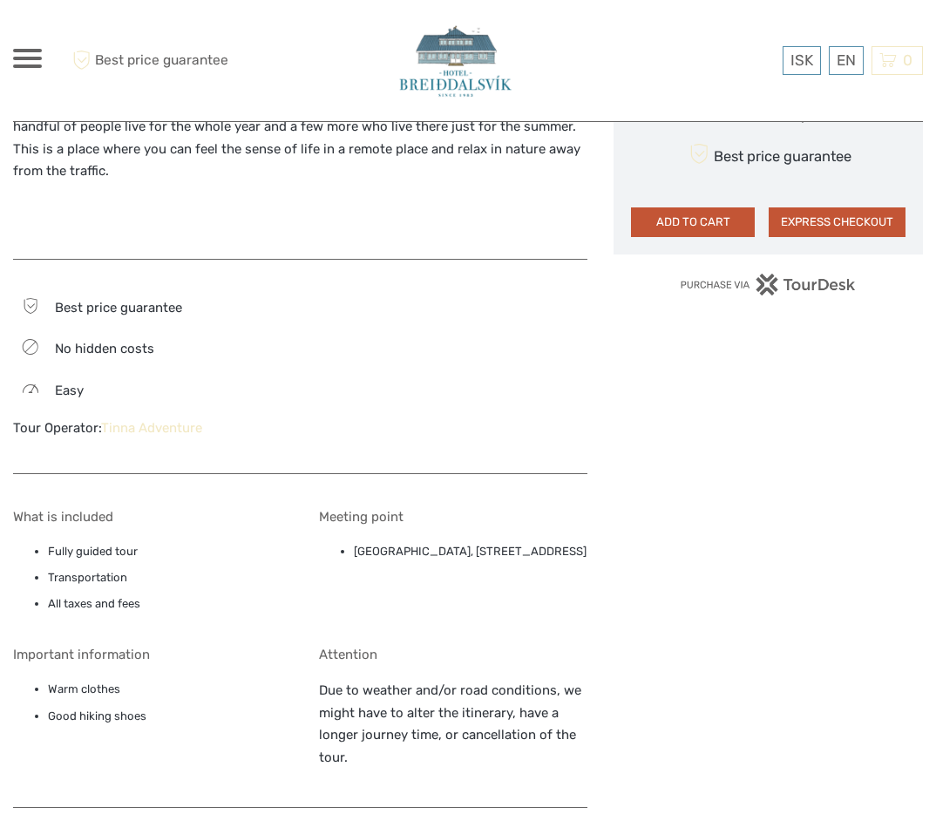
scroll to position [1058, 0]
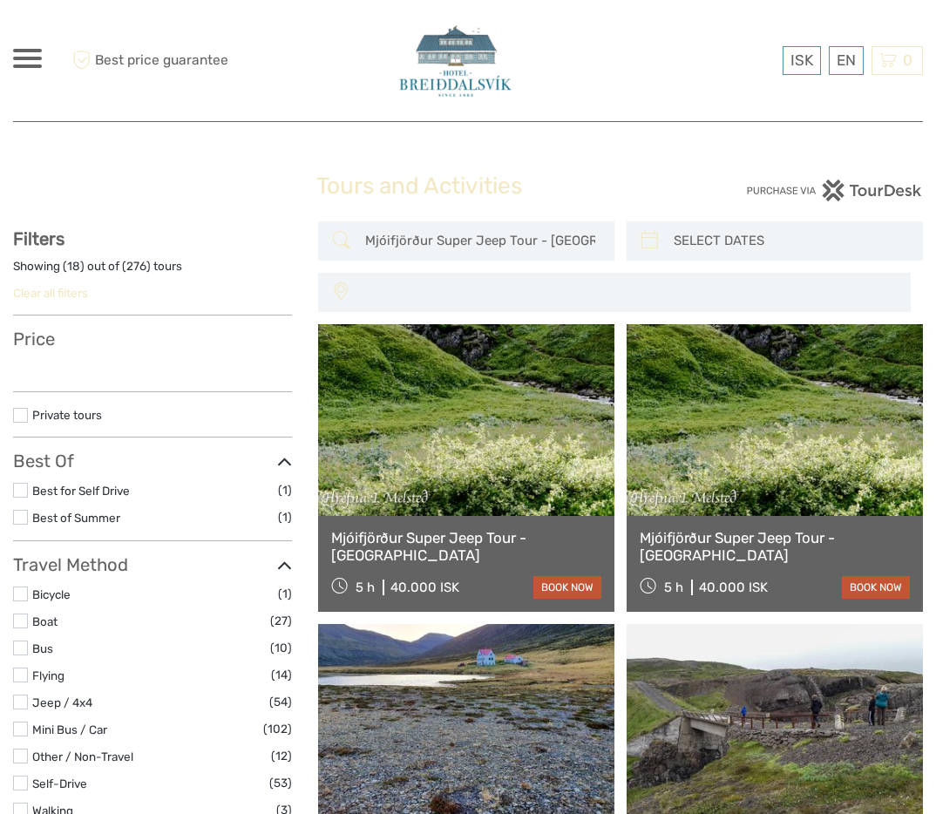
select select
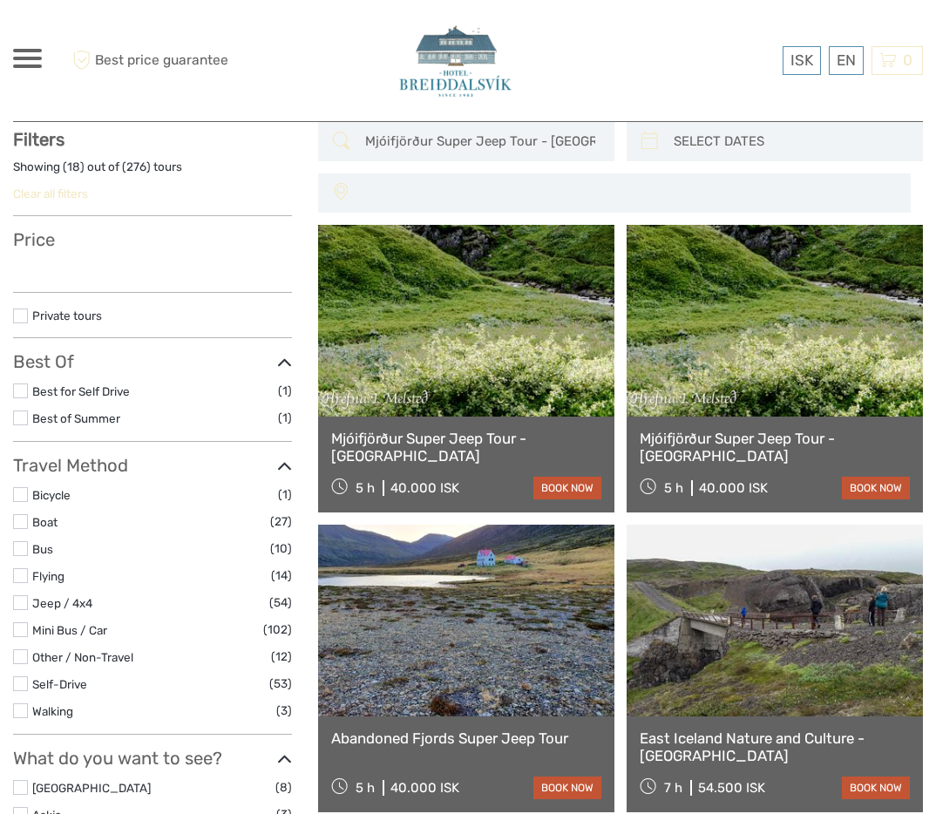
select select
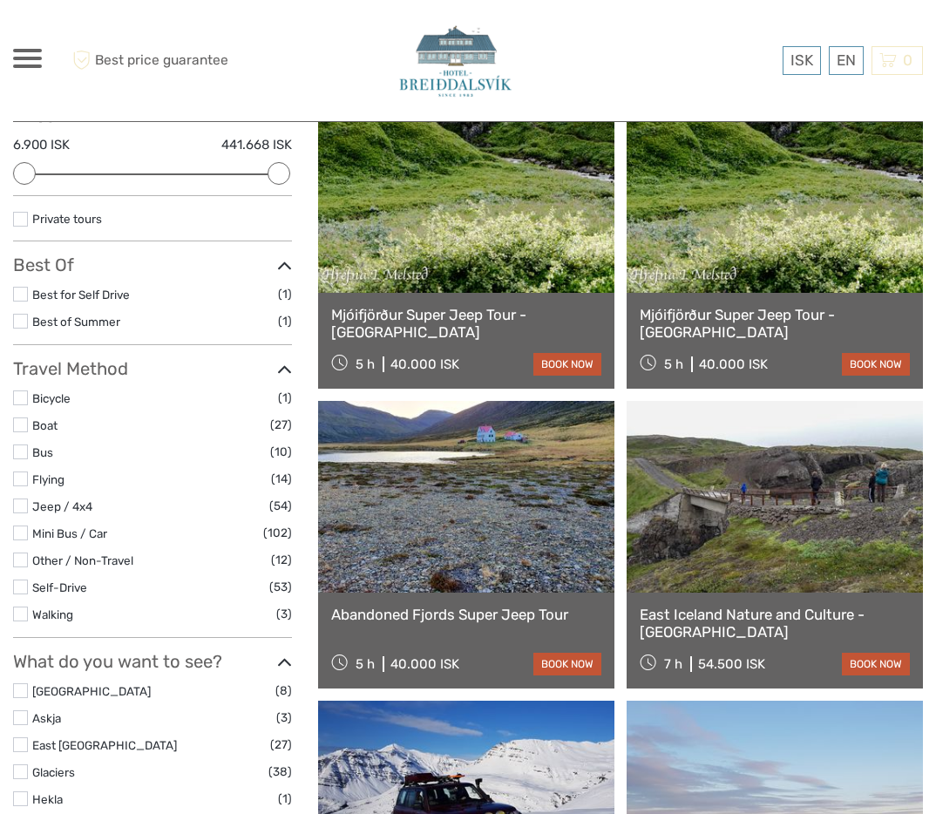
scroll to position [184, 0]
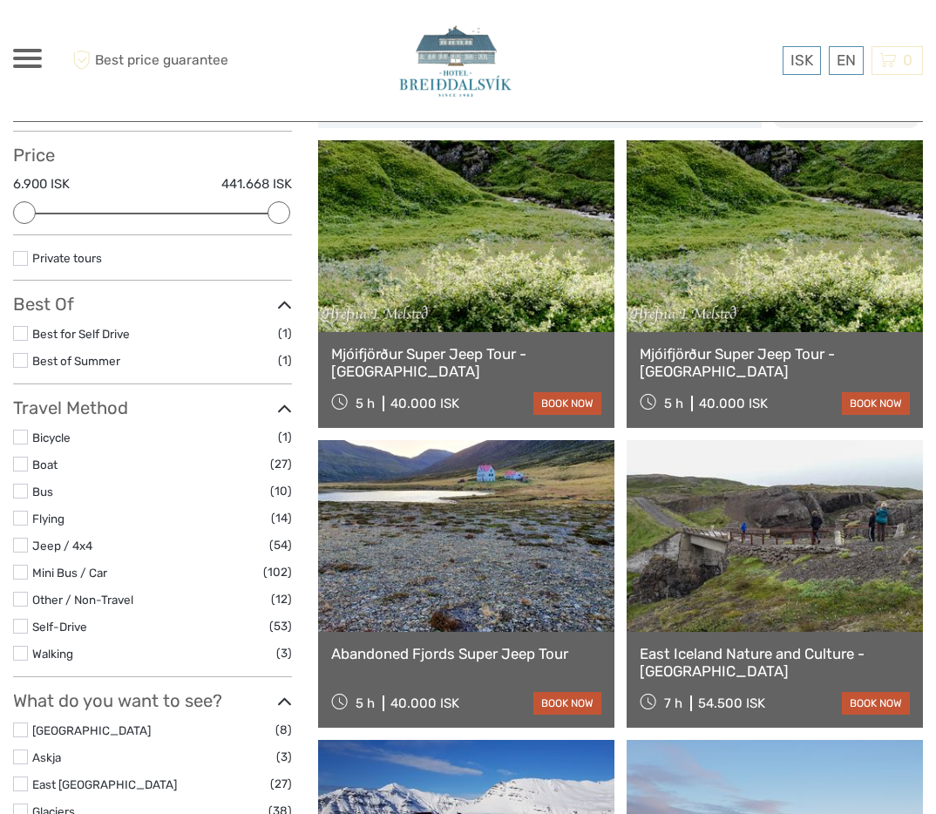
click at [726, 300] on link at bounding box center [774, 236] width 296 height 192
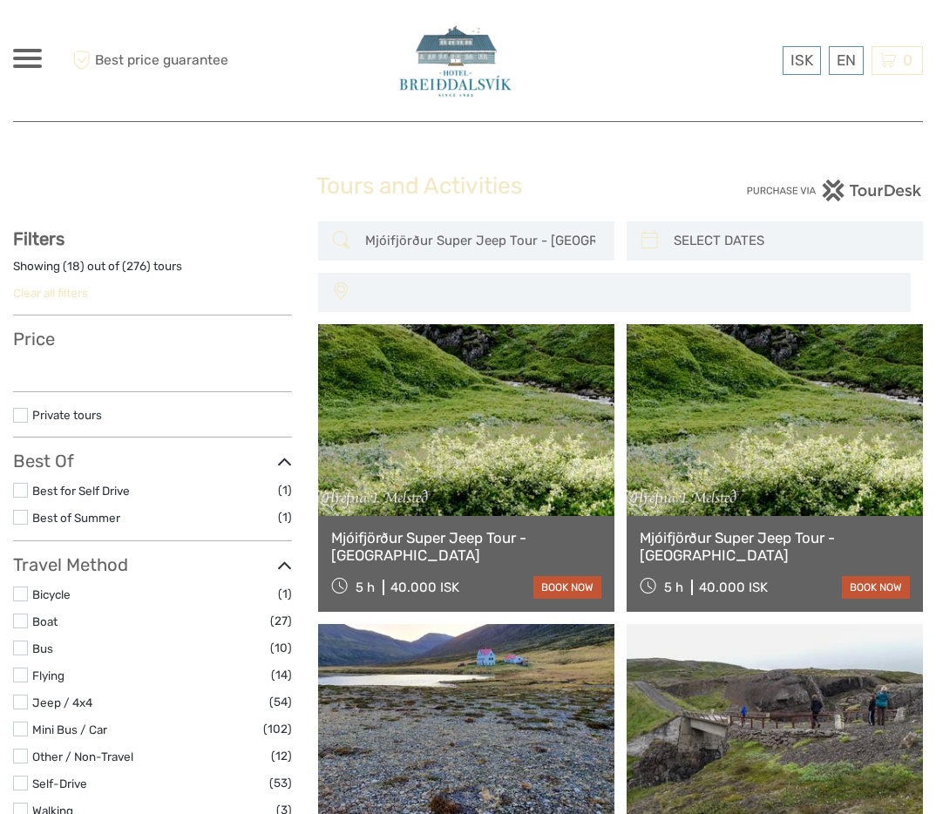
select select
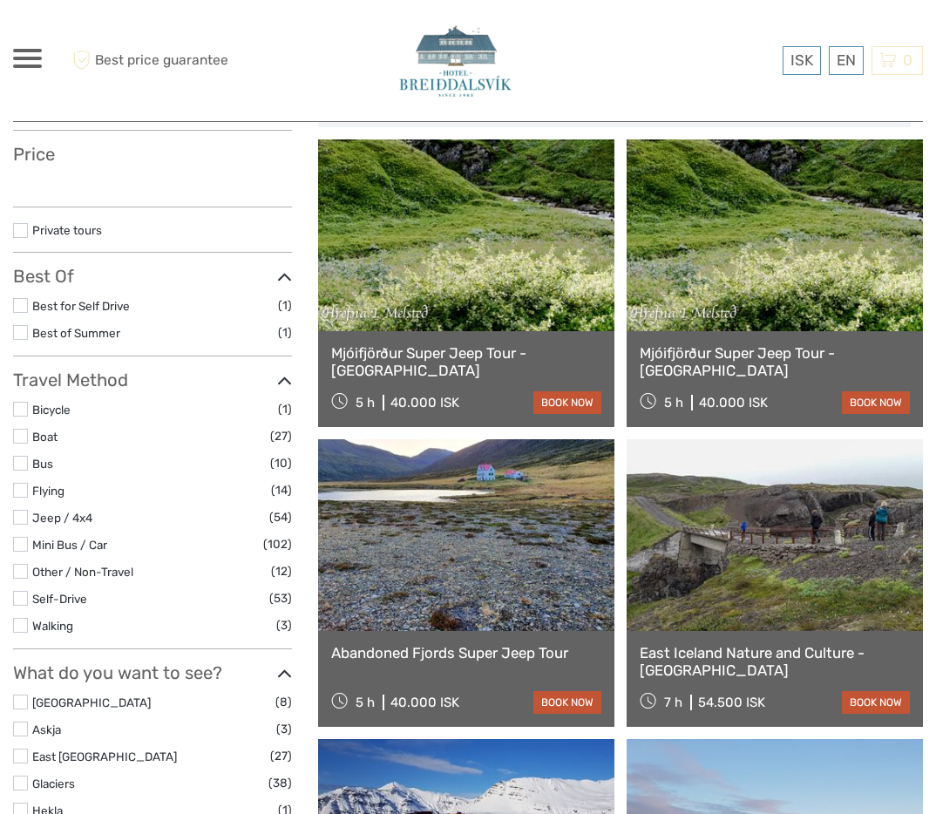
select select
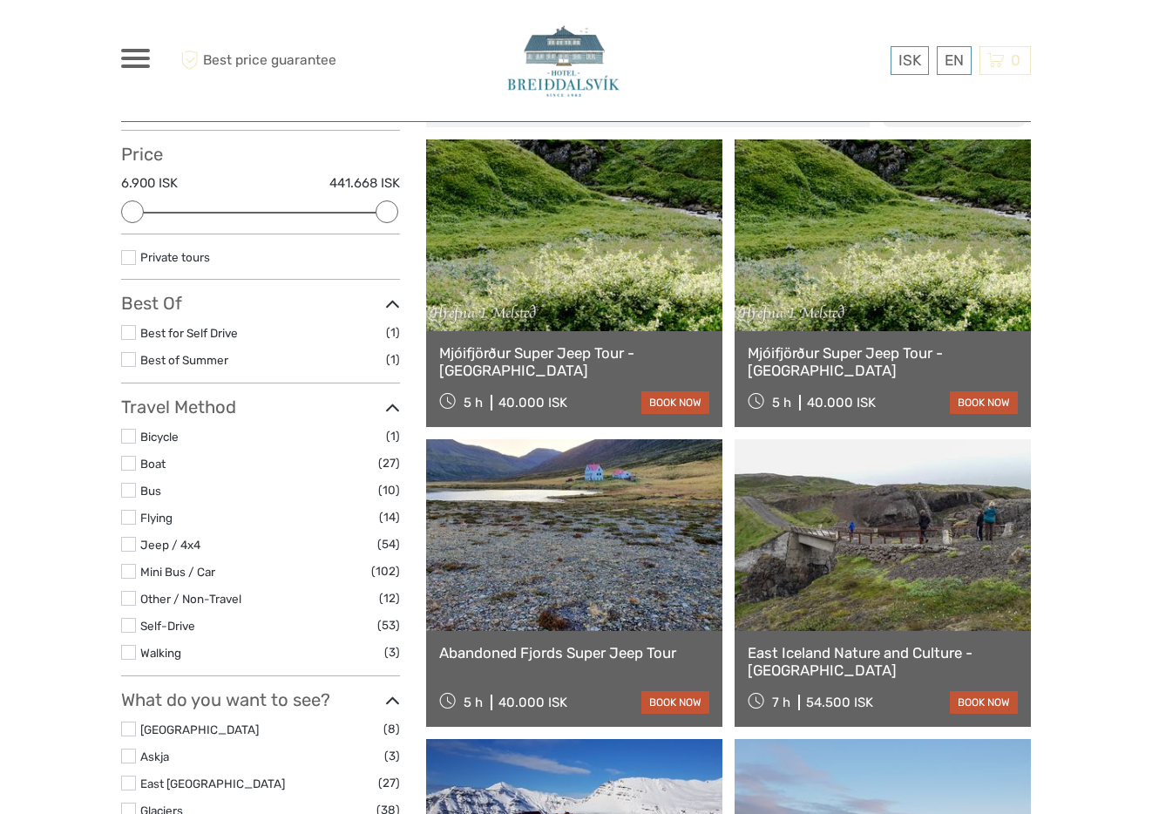
scroll to position [0, 0]
